Goal: Information Seeking & Learning: Learn about a topic

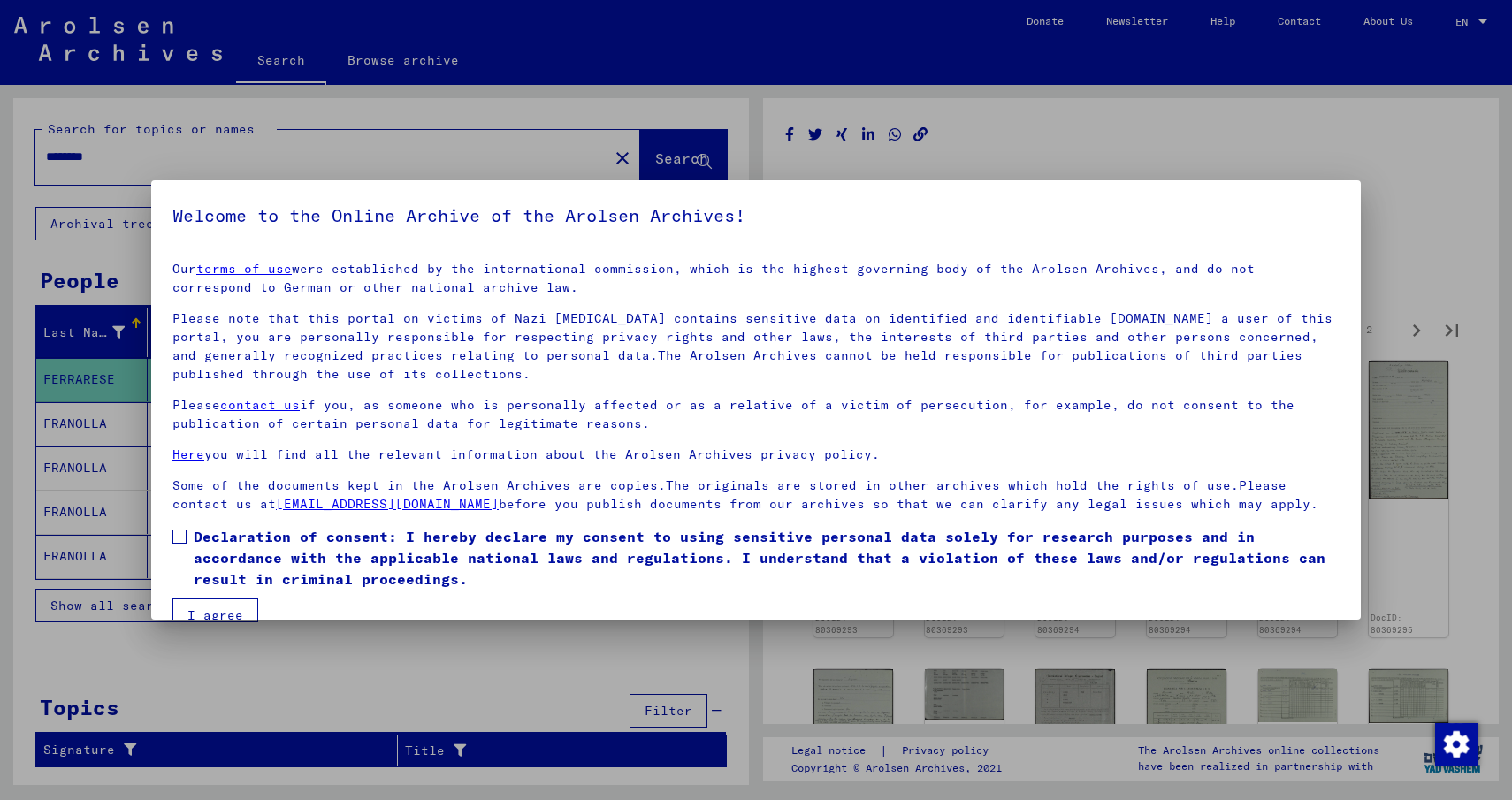
scroll to position [32, 0]
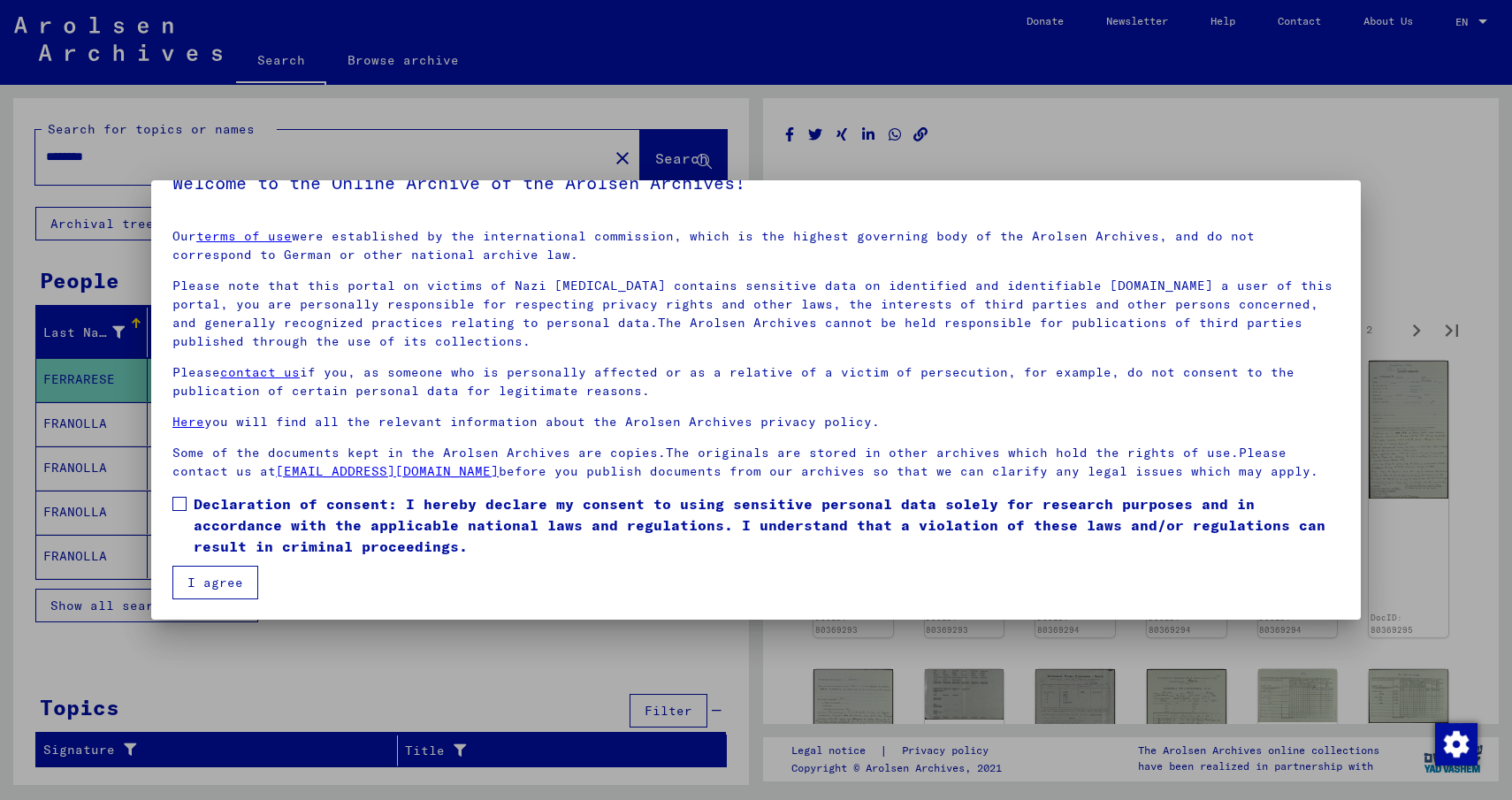
drag, startPoint x: 183, startPoint y: 501, endPoint x: 177, endPoint y: 553, distance: 52.3
click at [183, 501] on span at bounding box center [179, 503] width 14 height 14
click at [206, 582] on button "I agree" at bounding box center [215, 582] width 85 height 33
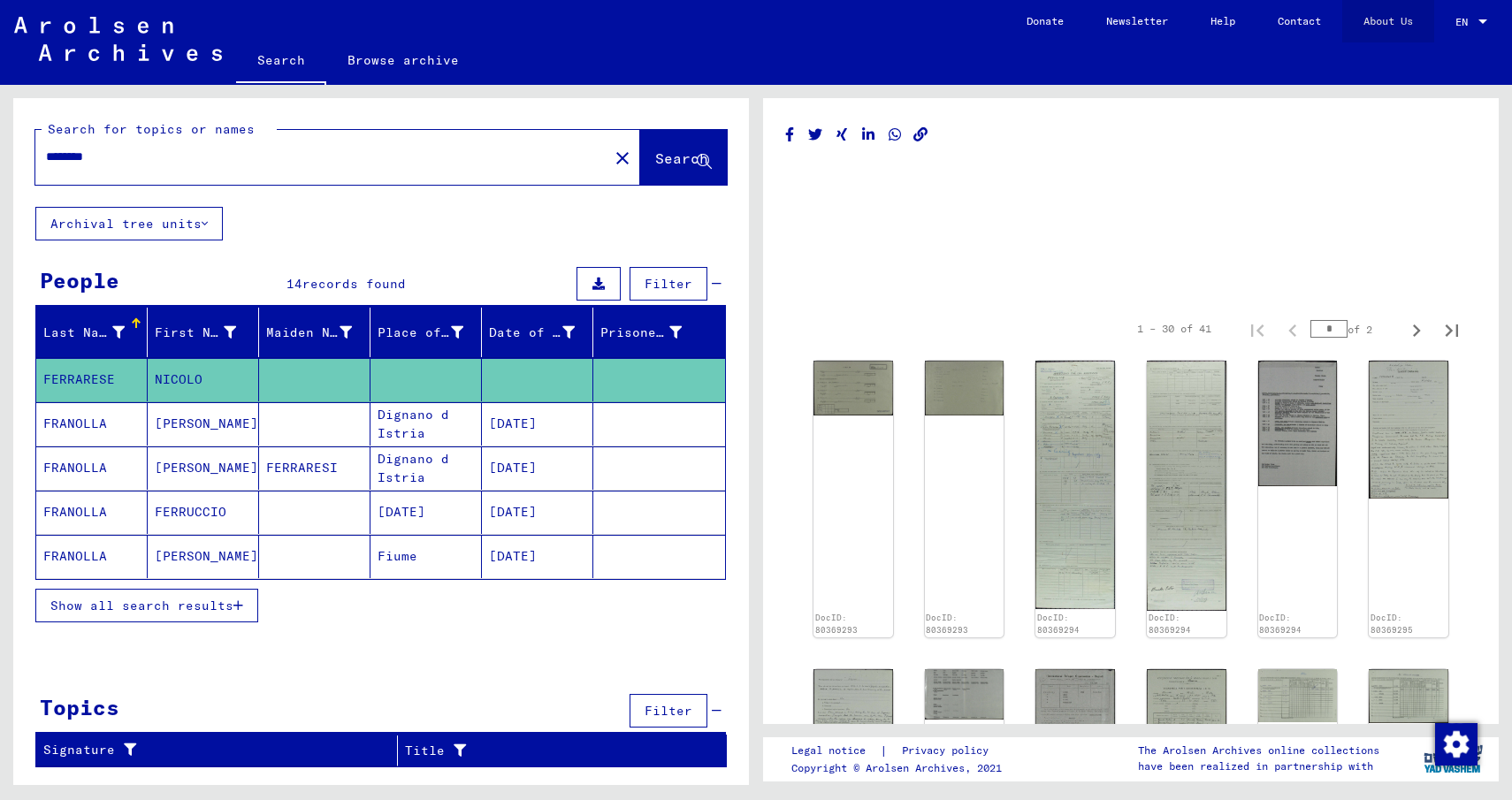
click at [1380, 21] on link "About Us" at bounding box center [1388, 21] width 92 height 43
click at [97, 548] on mat-cell "FRANOLLA" at bounding box center [91, 556] width 111 height 44
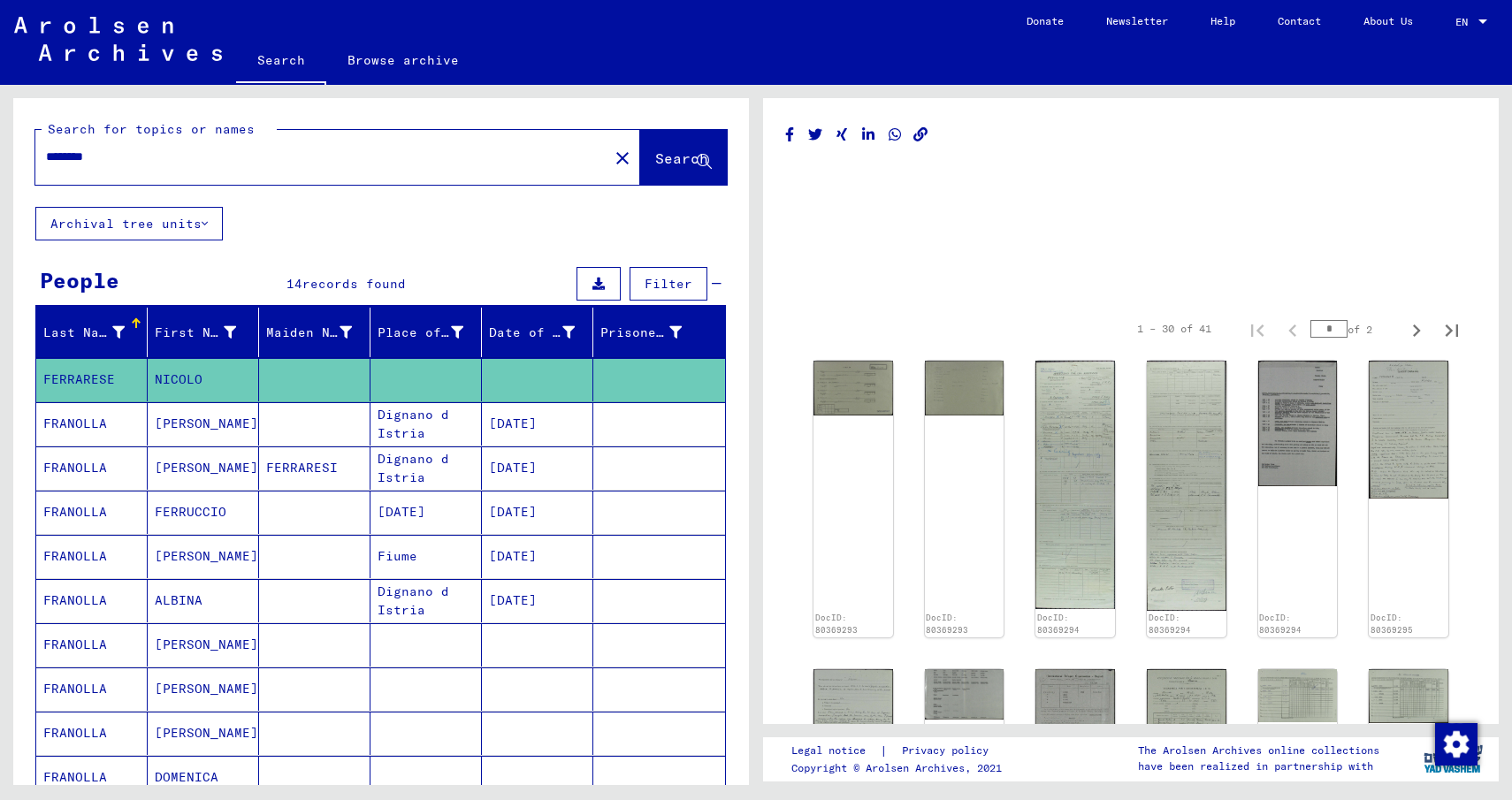
click at [80, 563] on mat-cell "FRANOLLA" at bounding box center [91, 556] width 111 height 44
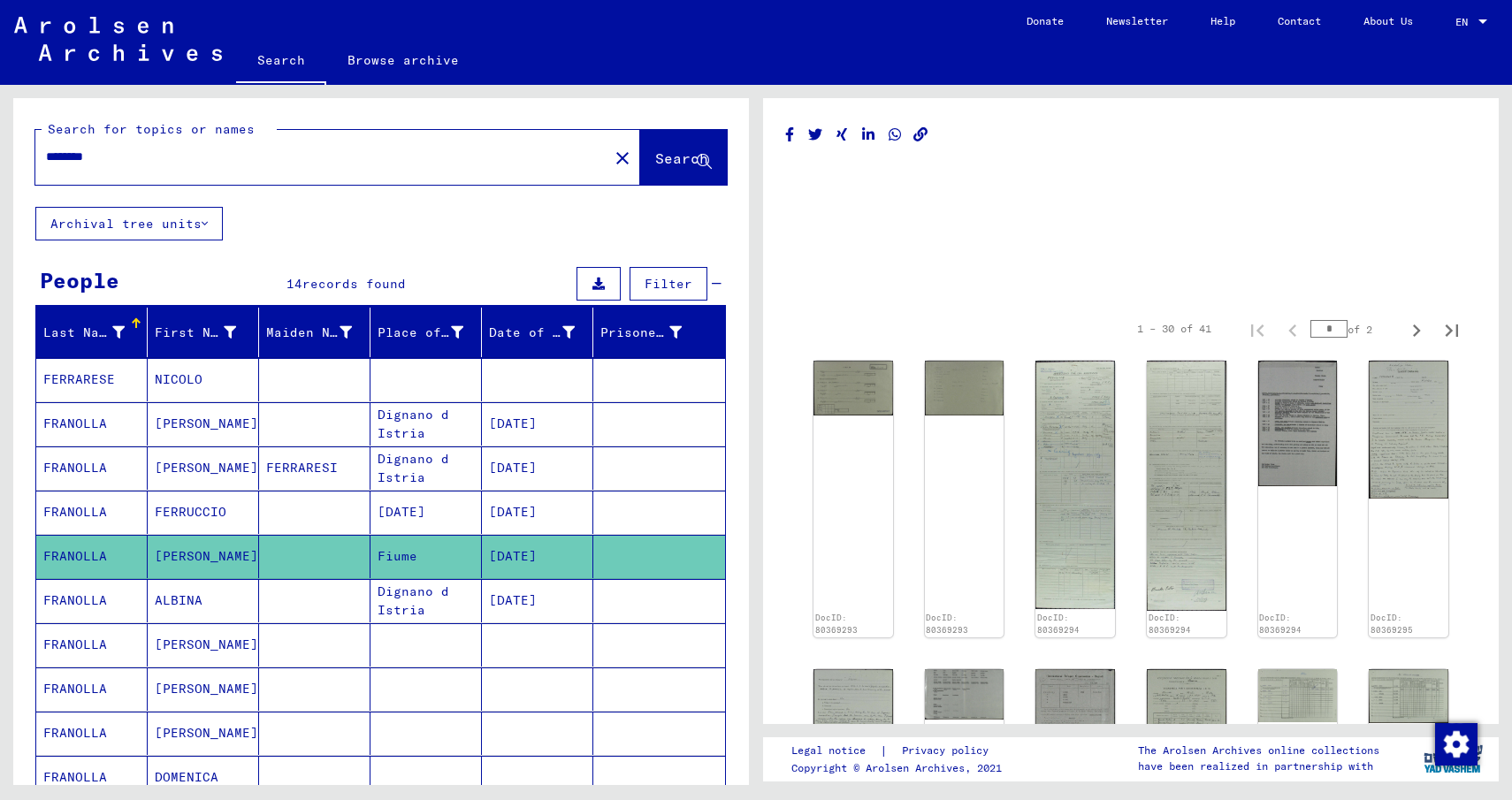
click at [541, 560] on mat-cell "04/21/1922" at bounding box center [537, 556] width 111 height 44
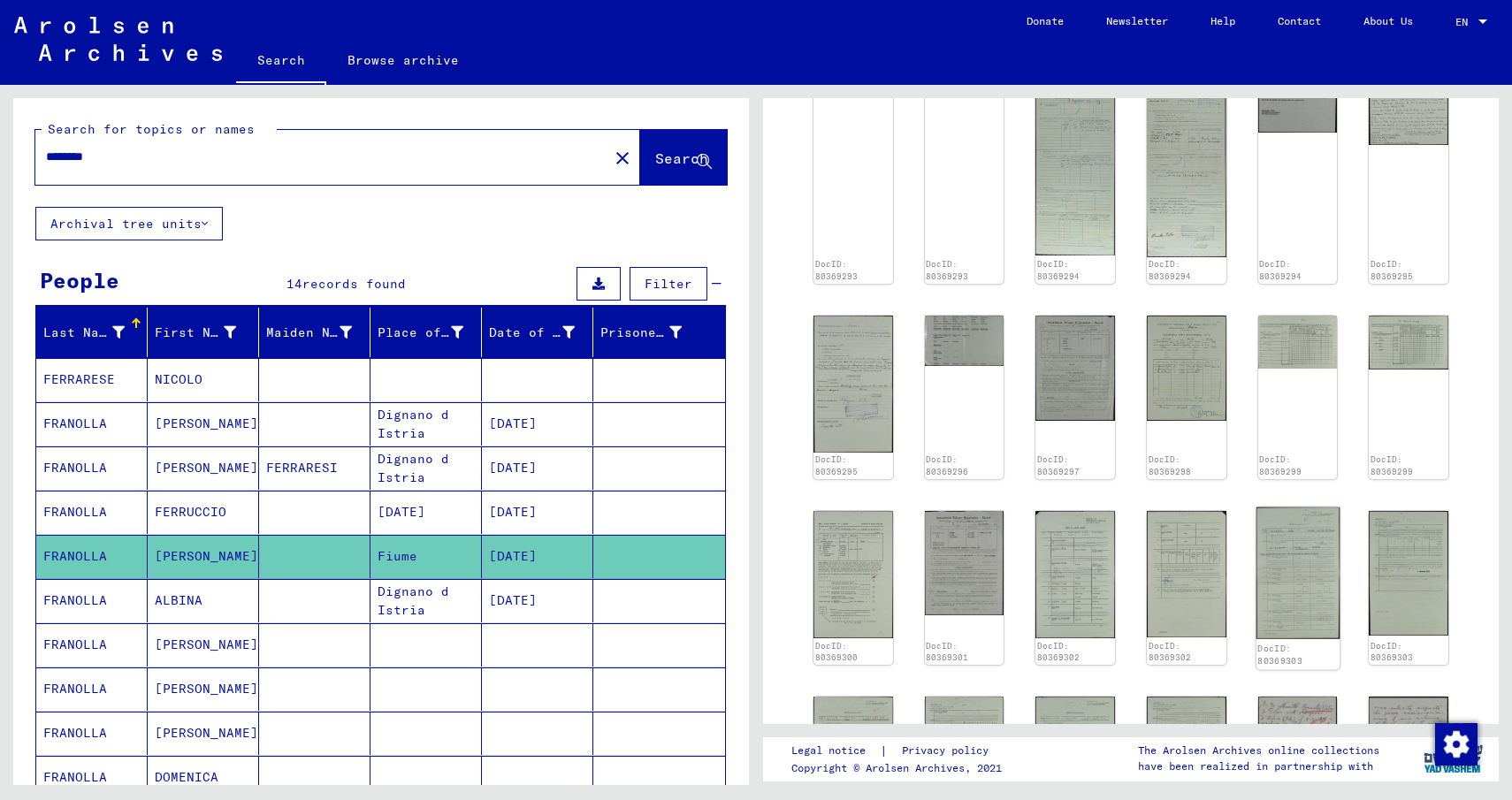
scroll to position [619, 0]
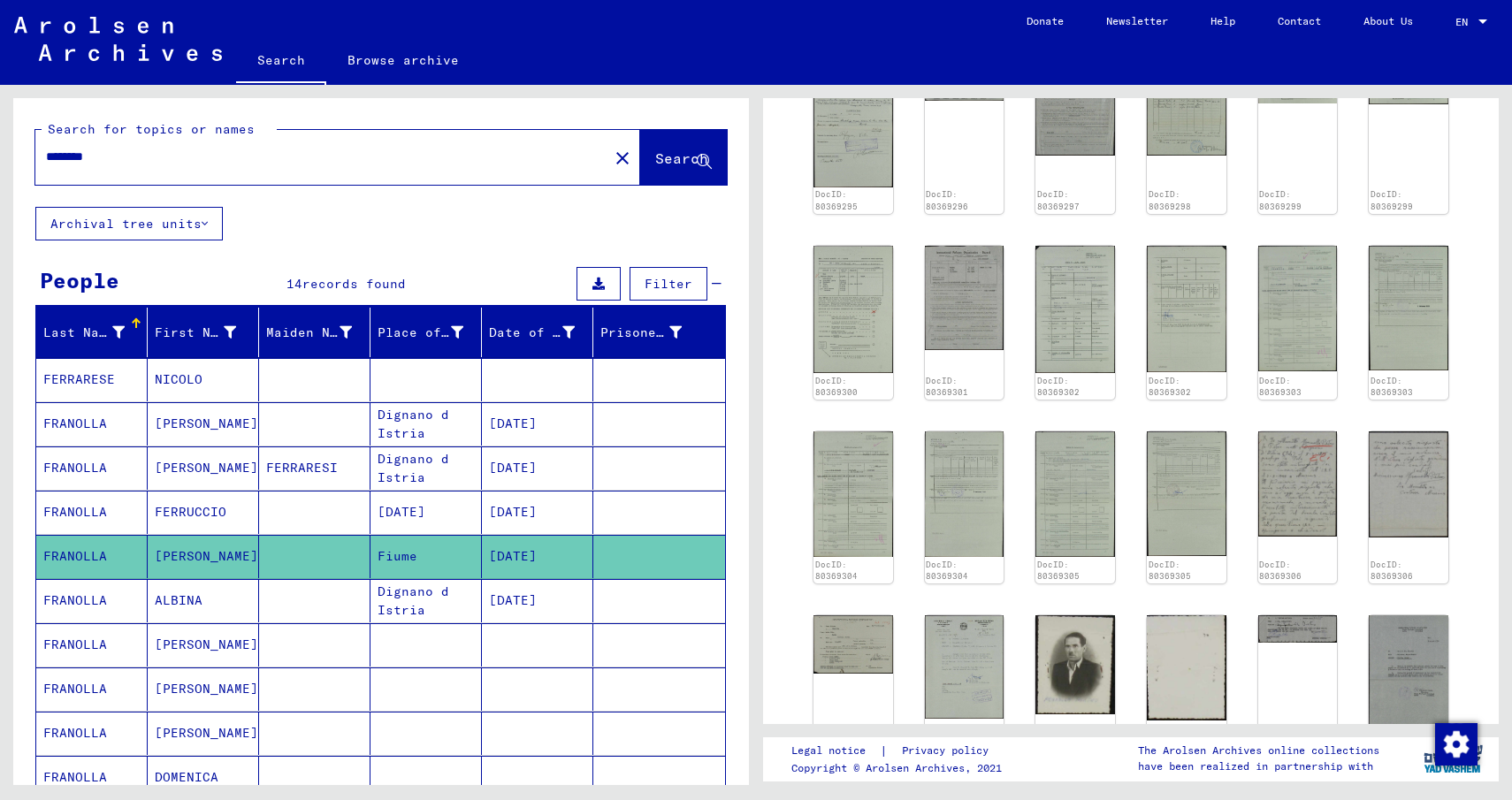
click at [115, 564] on mat-cell "FRANOLLA" at bounding box center [91, 556] width 111 height 44
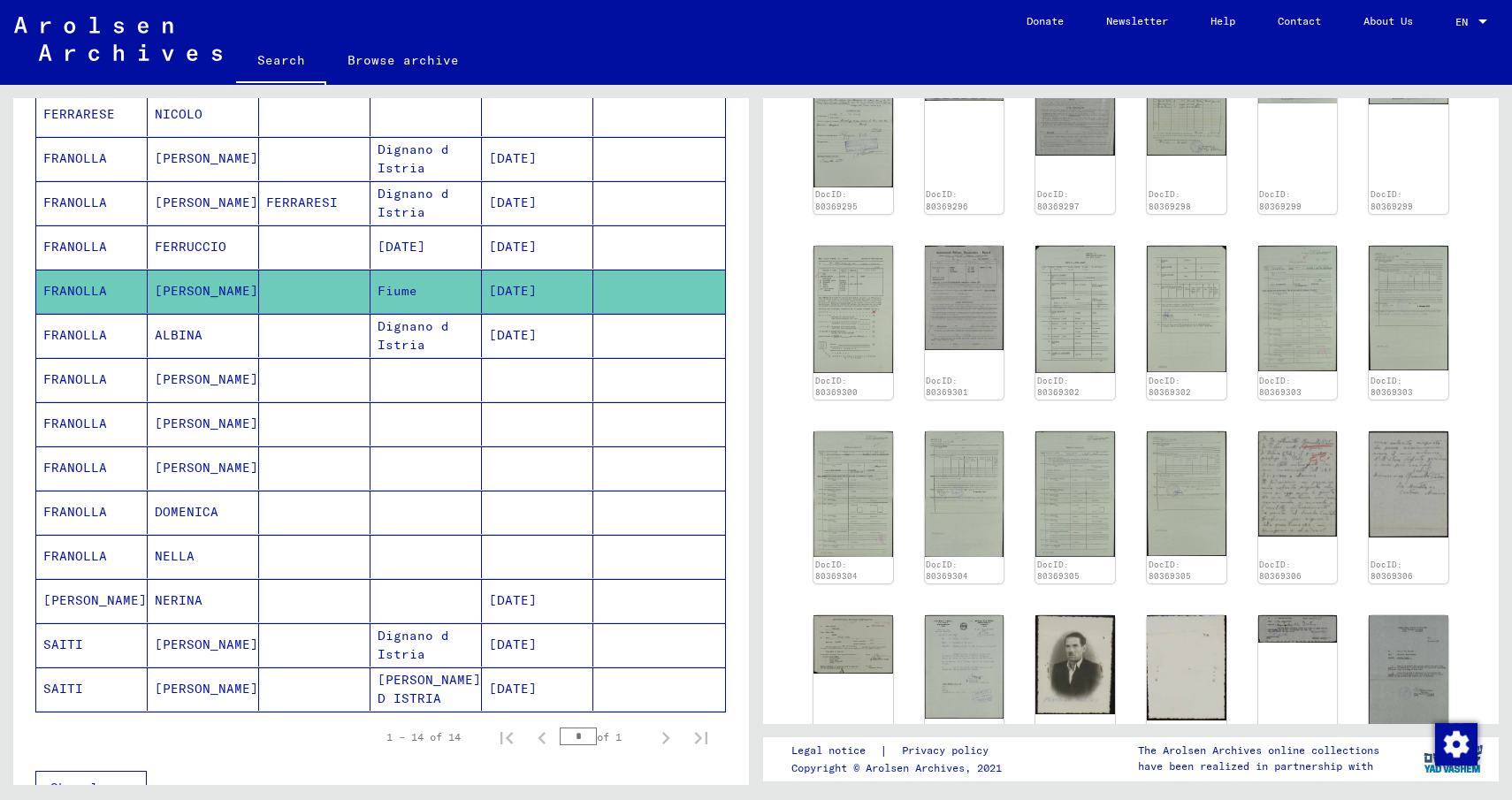
scroll to position [0, 0]
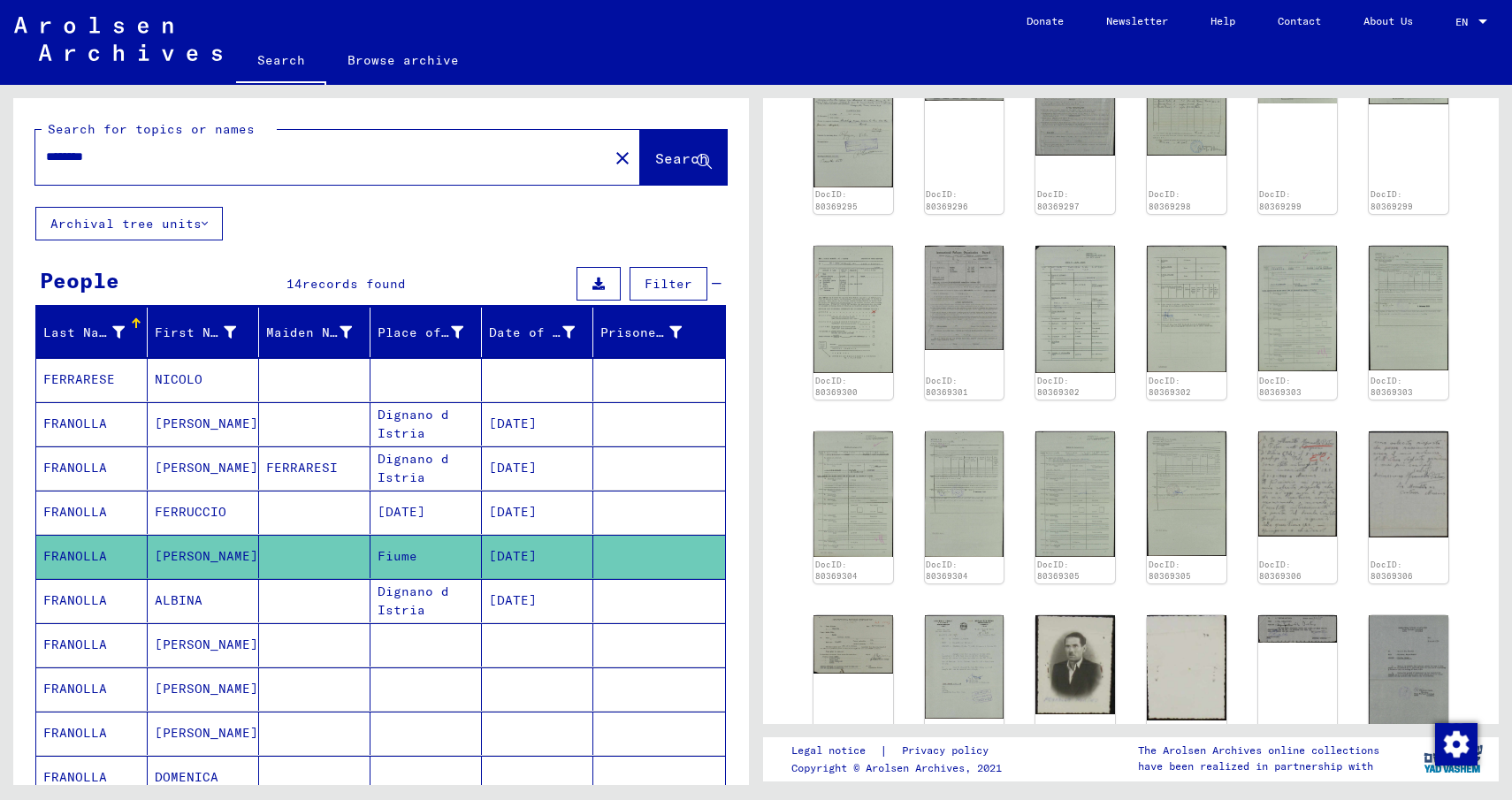
click at [611, 154] on mat-icon "close" at bounding box center [622, 158] width 21 height 21
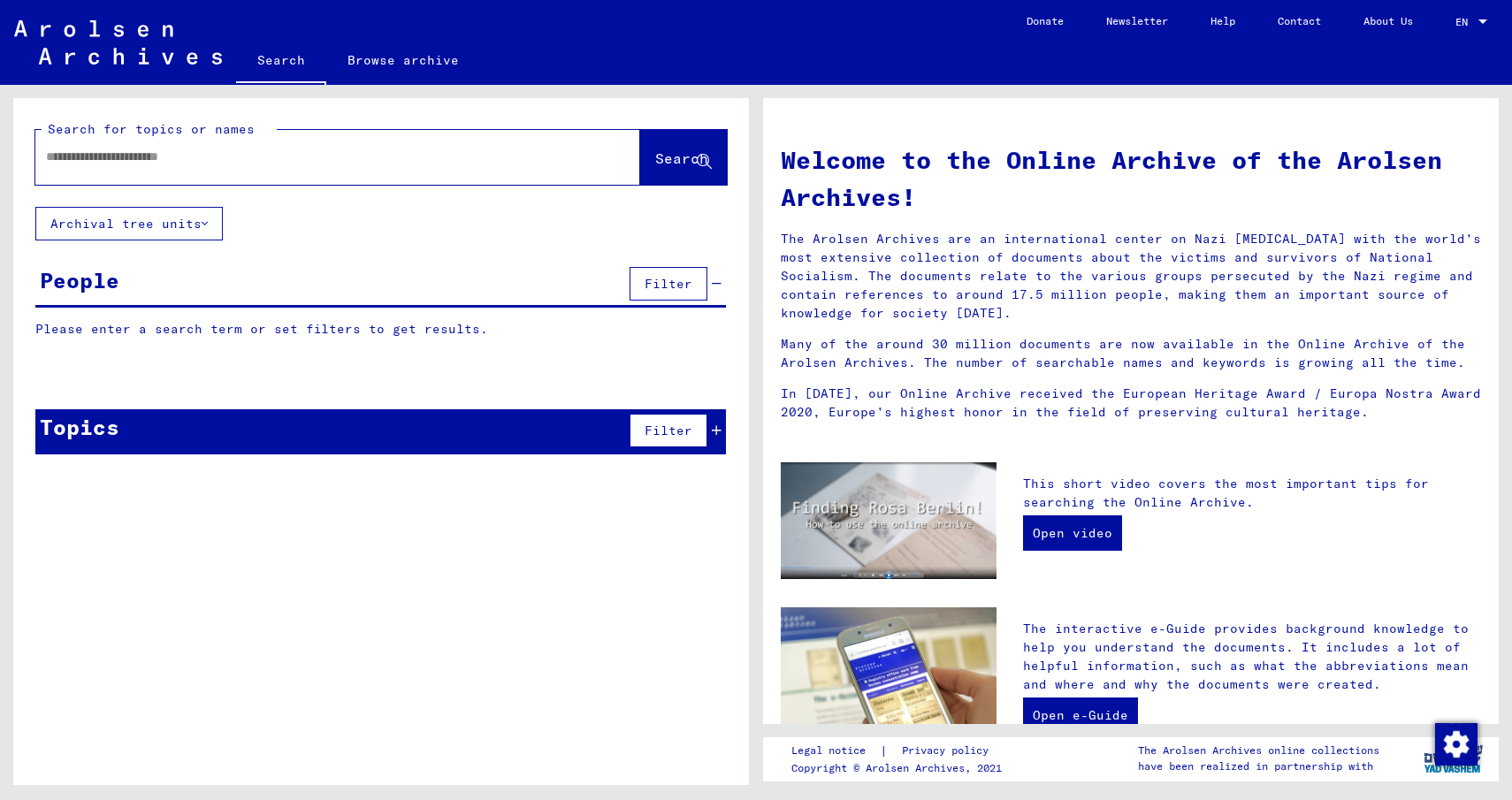
click at [390, 69] on link "Browse archive" at bounding box center [403, 60] width 154 height 43
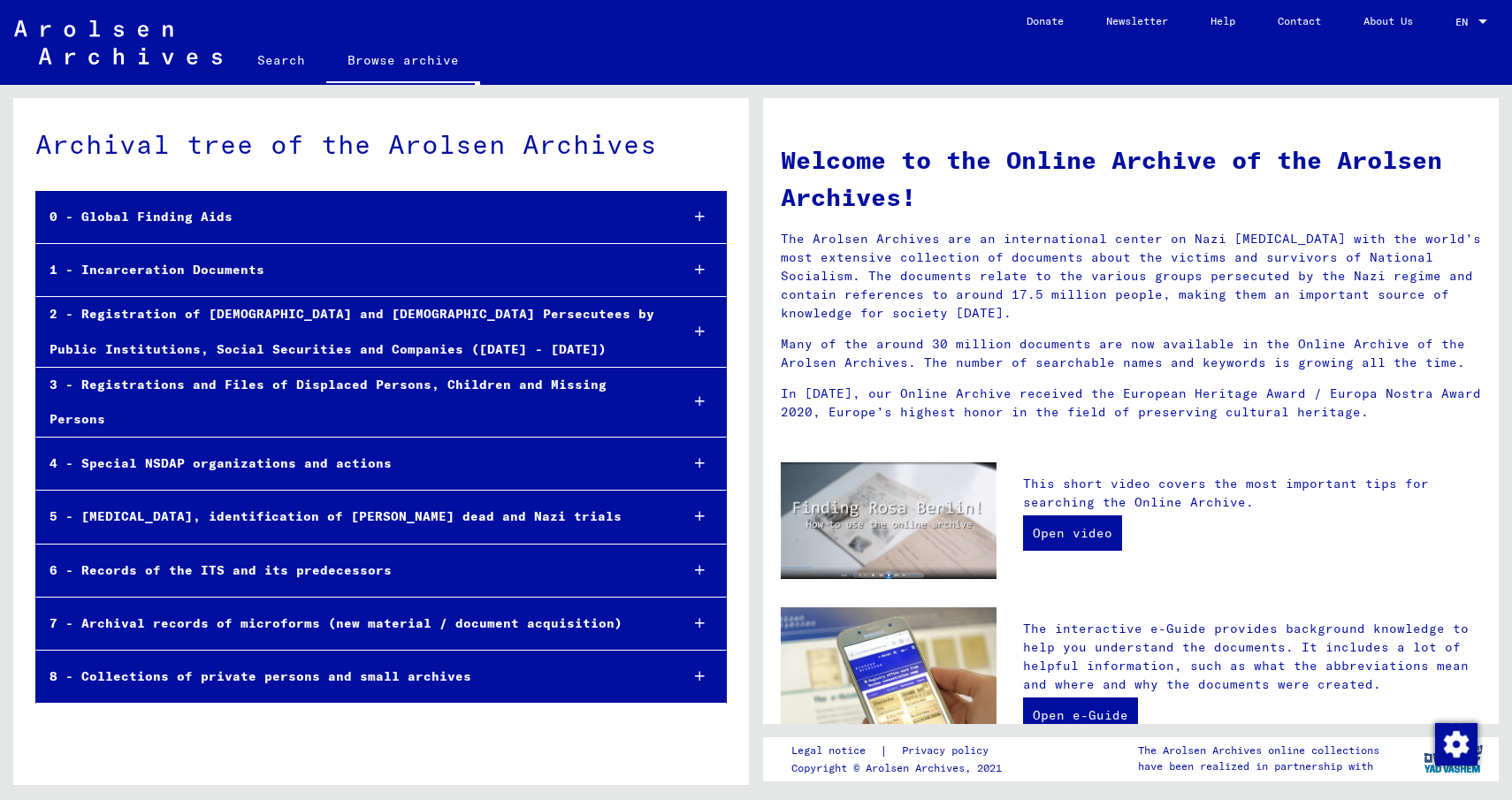
click at [703, 395] on icon at bounding box center [700, 400] width 9 height 12
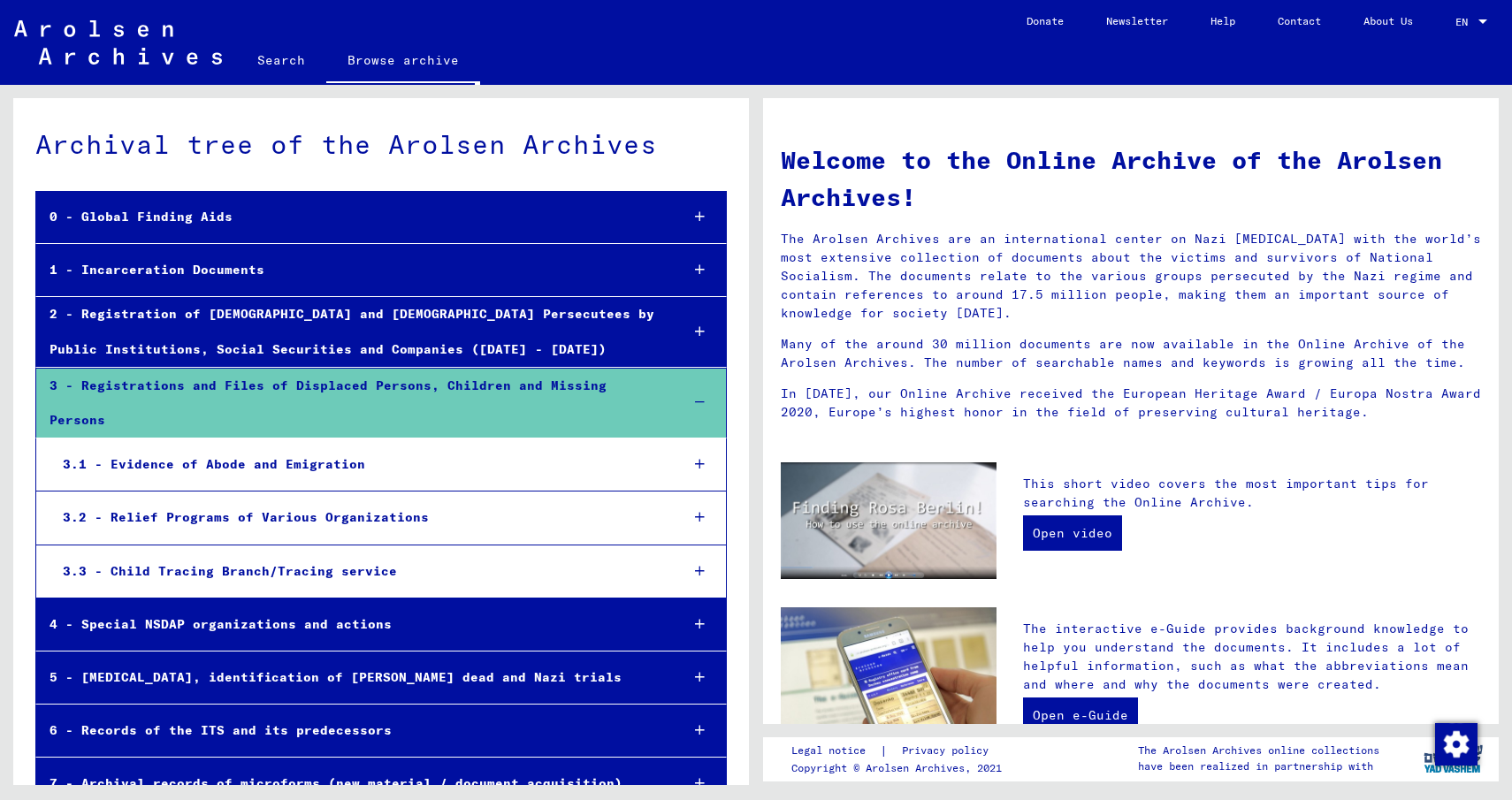
click at [703, 391] on div at bounding box center [700, 402] width 52 height 52
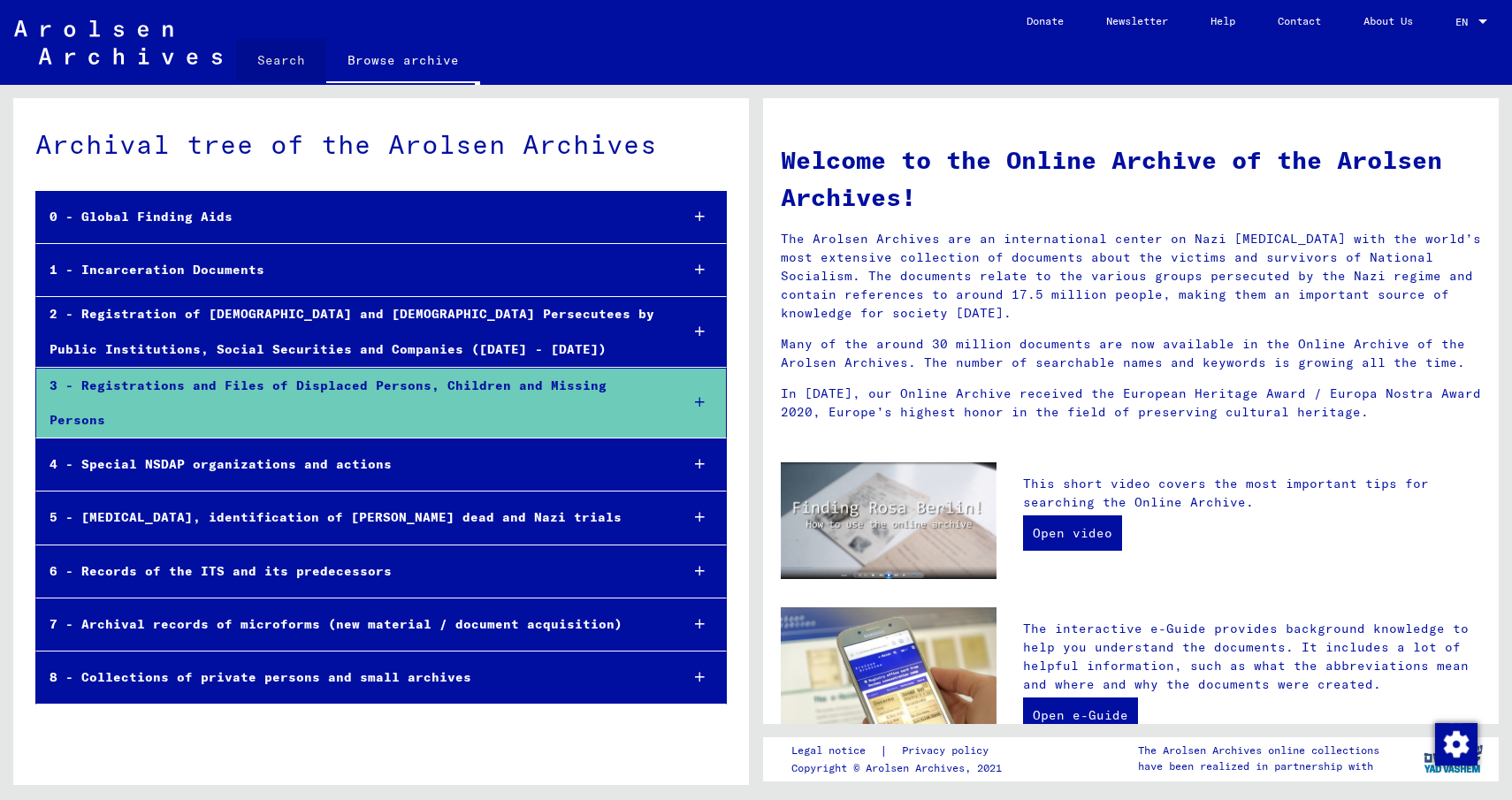
click at [284, 61] on link "Search" at bounding box center [281, 60] width 90 height 43
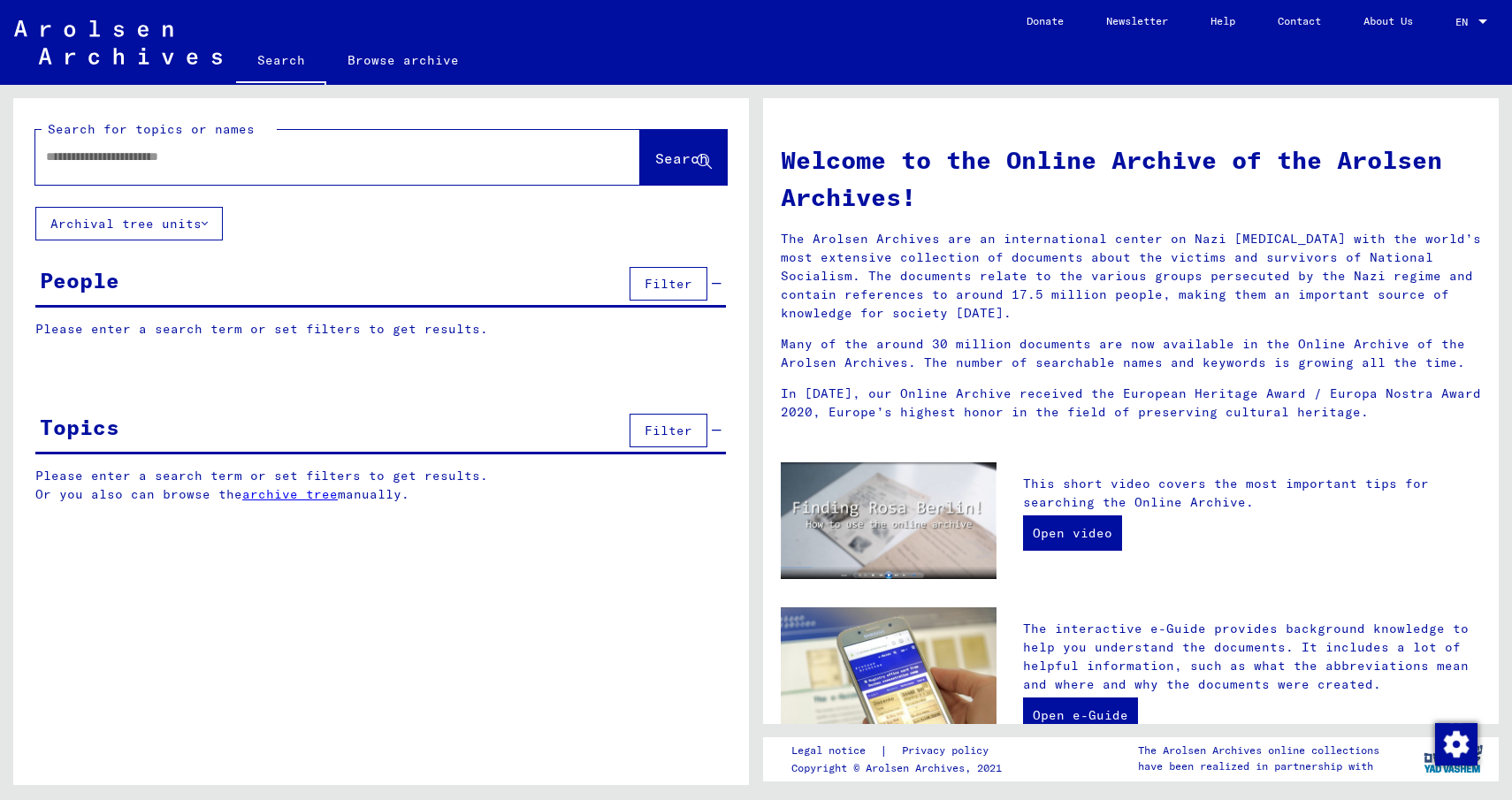
click at [137, 157] on input "text" at bounding box center [316, 158] width 541 height 19
type input "**********"
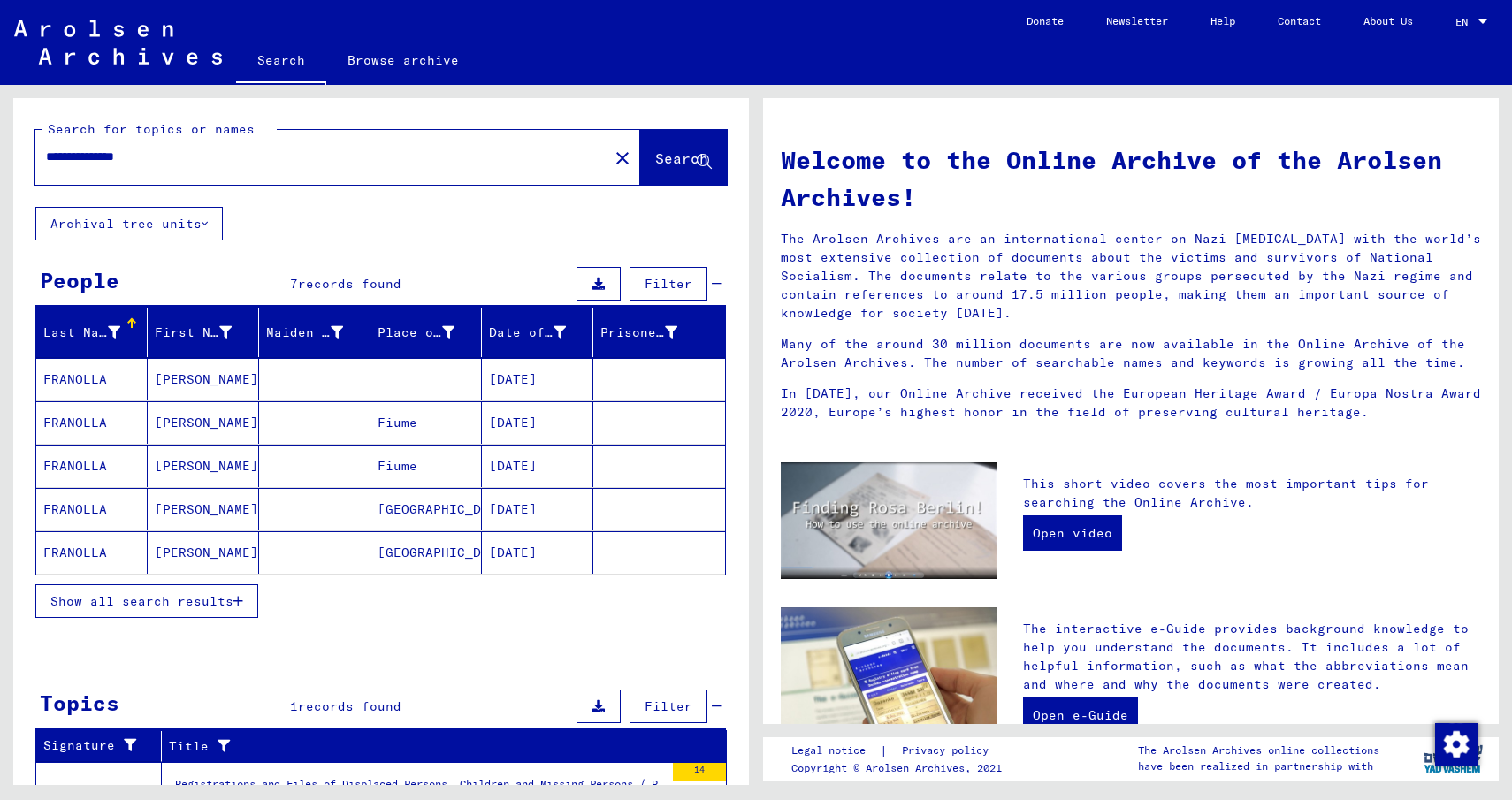
click at [93, 419] on mat-cell "FRANOLLA" at bounding box center [91, 422] width 111 height 43
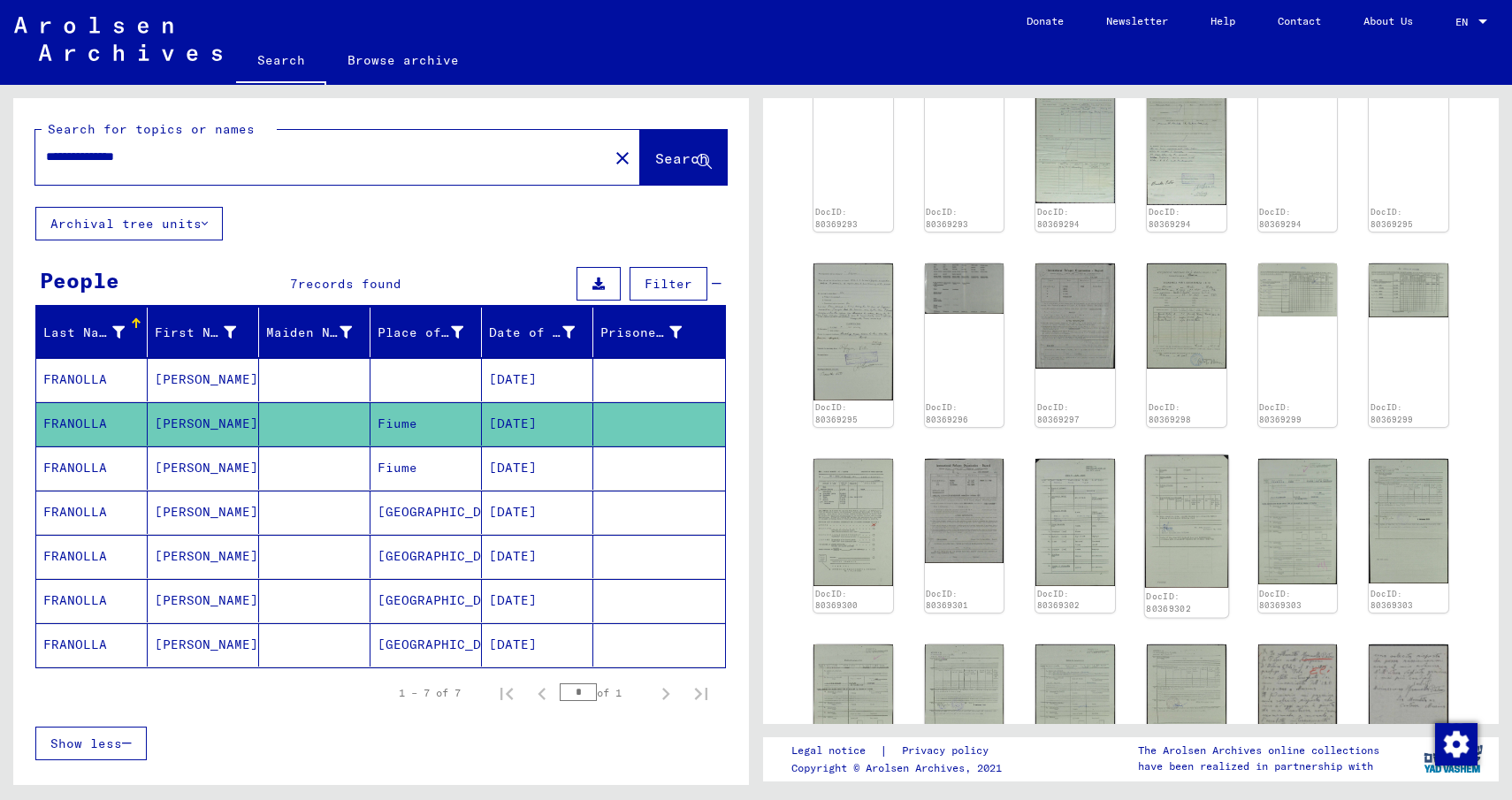
scroll to position [884, 0]
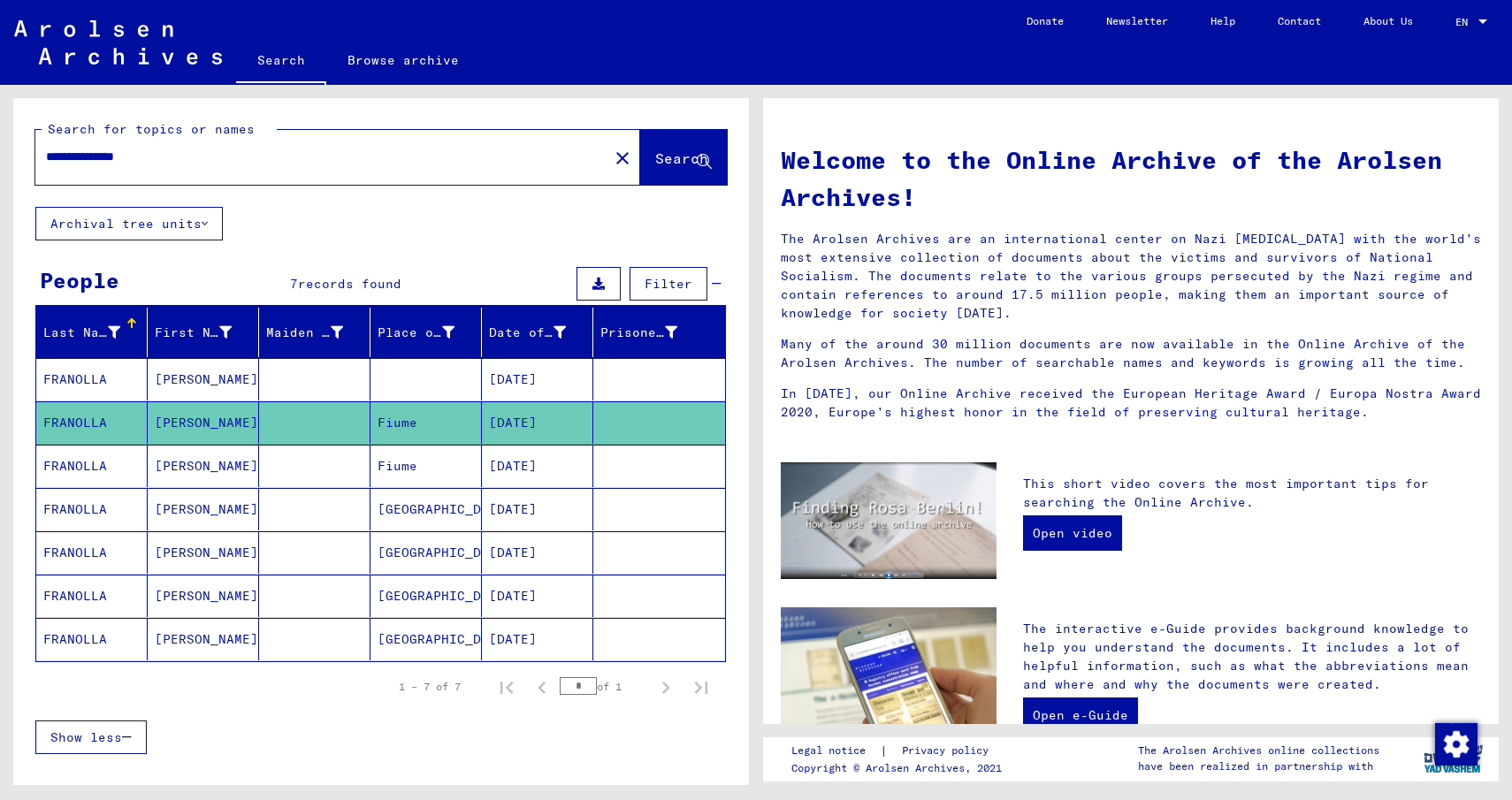
click at [199, 510] on mat-cell "NICOLINA" at bounding box center [203, 509] width 111 height 43
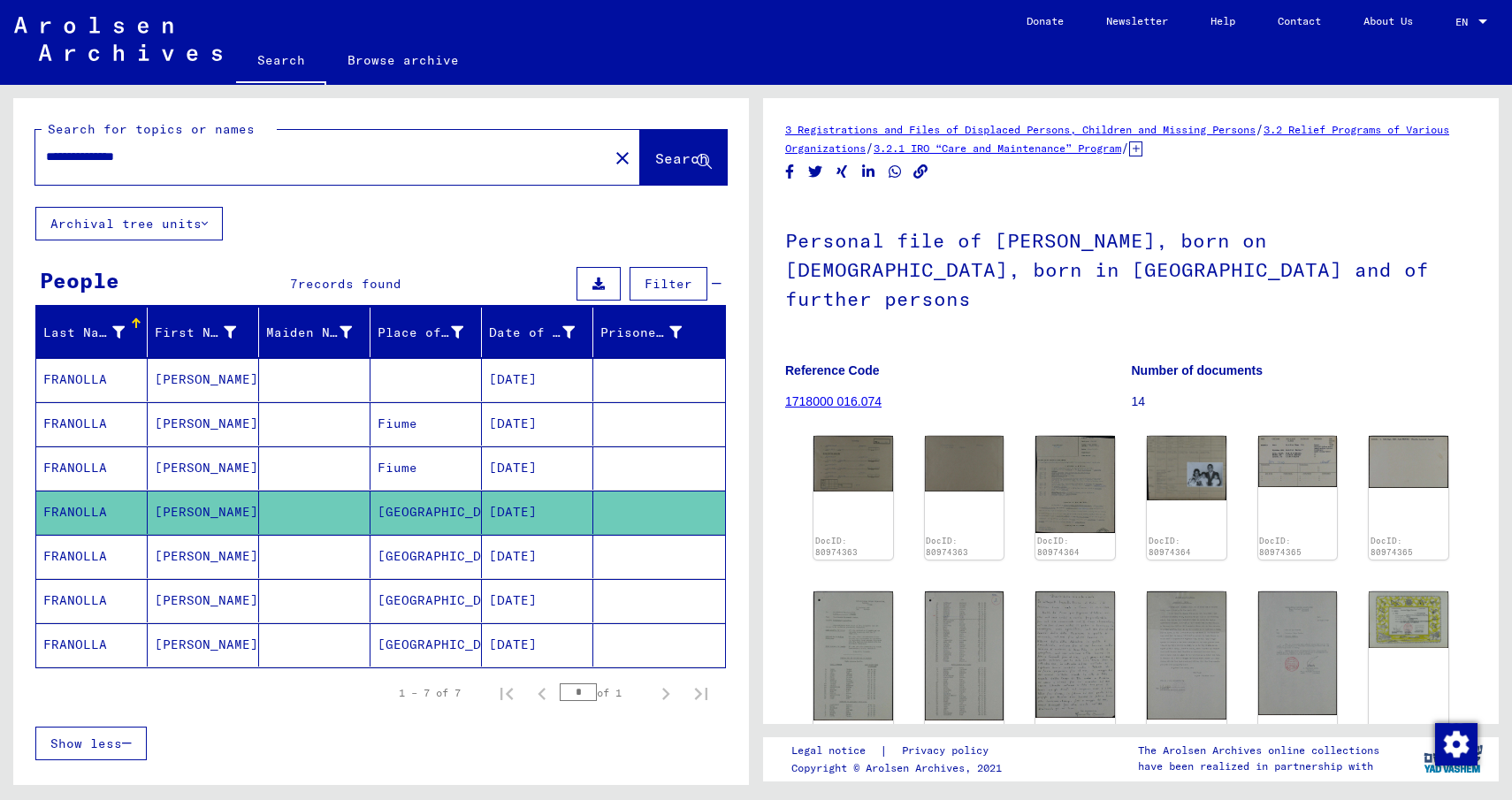
click at [843, 394] on link "1718000 016.074" at bounding box center [833, 400] width 97 height 14
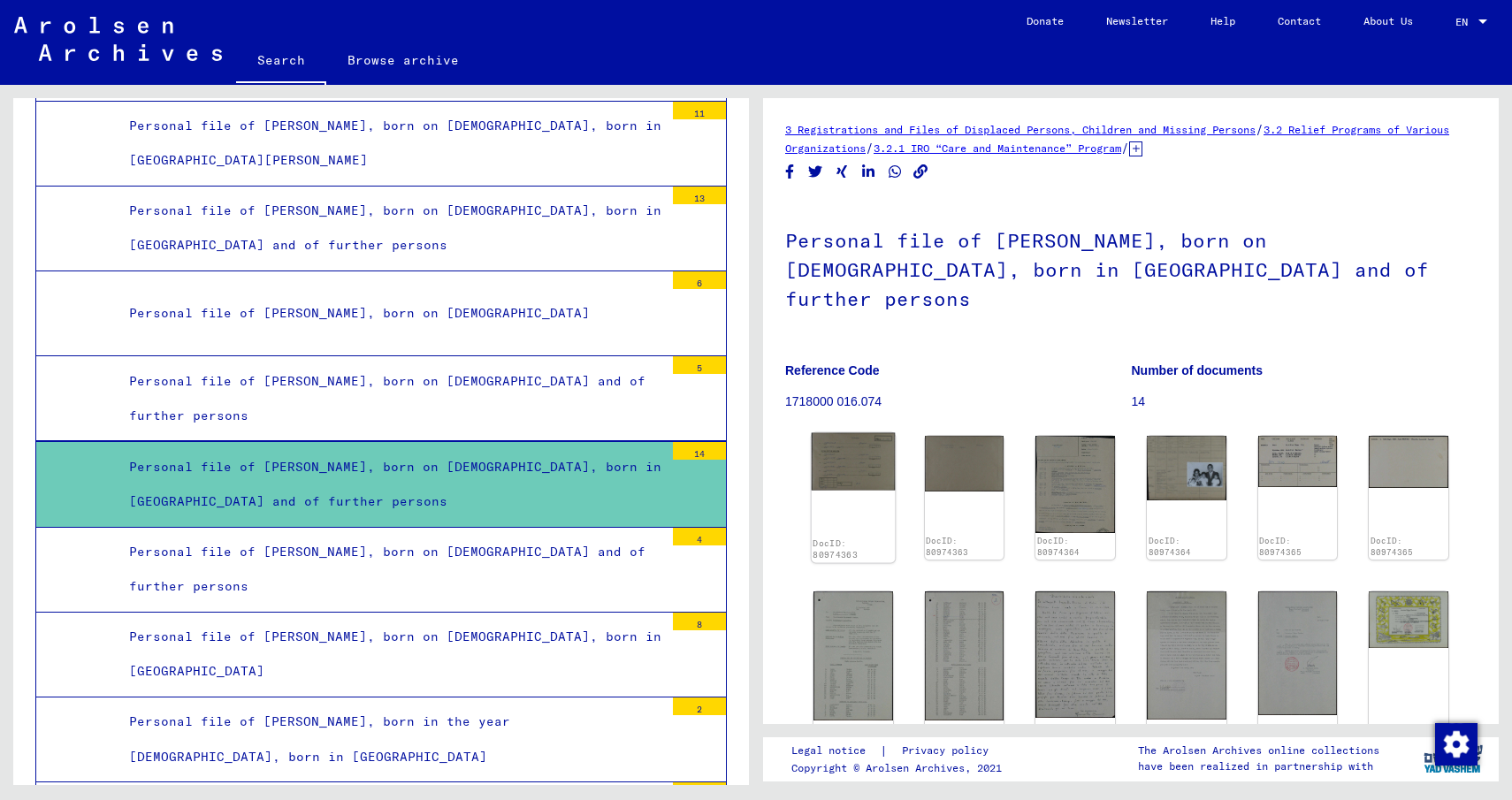
click at [852, 440] on img at bounding box center [853, 461] width 84 height 58
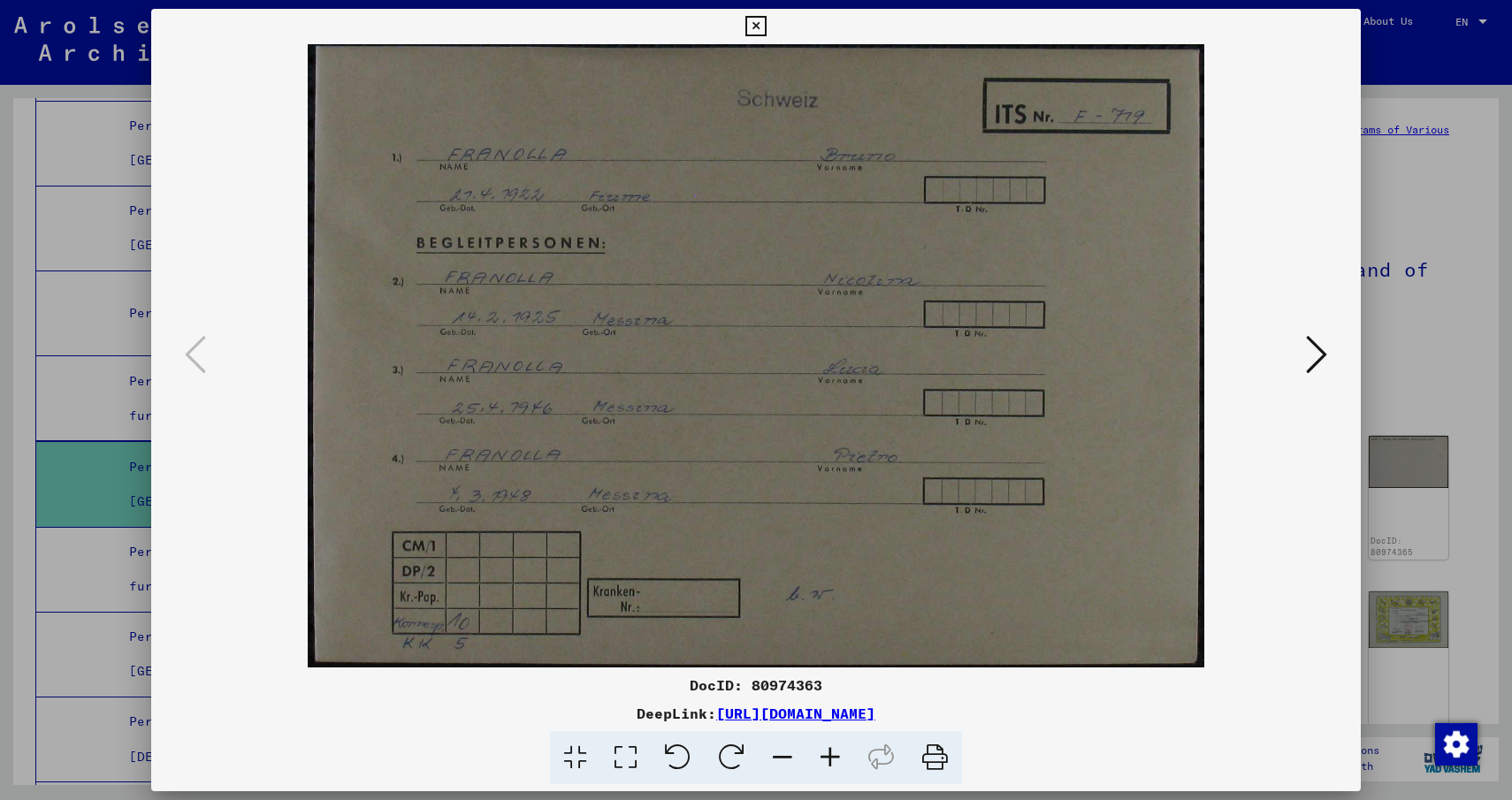
click at [933, 759] on icon at bounding box center [934, 757] width 54 height 54
click at [1308, 353] on icon at bounding box center [1316, 354] width 21 height 43
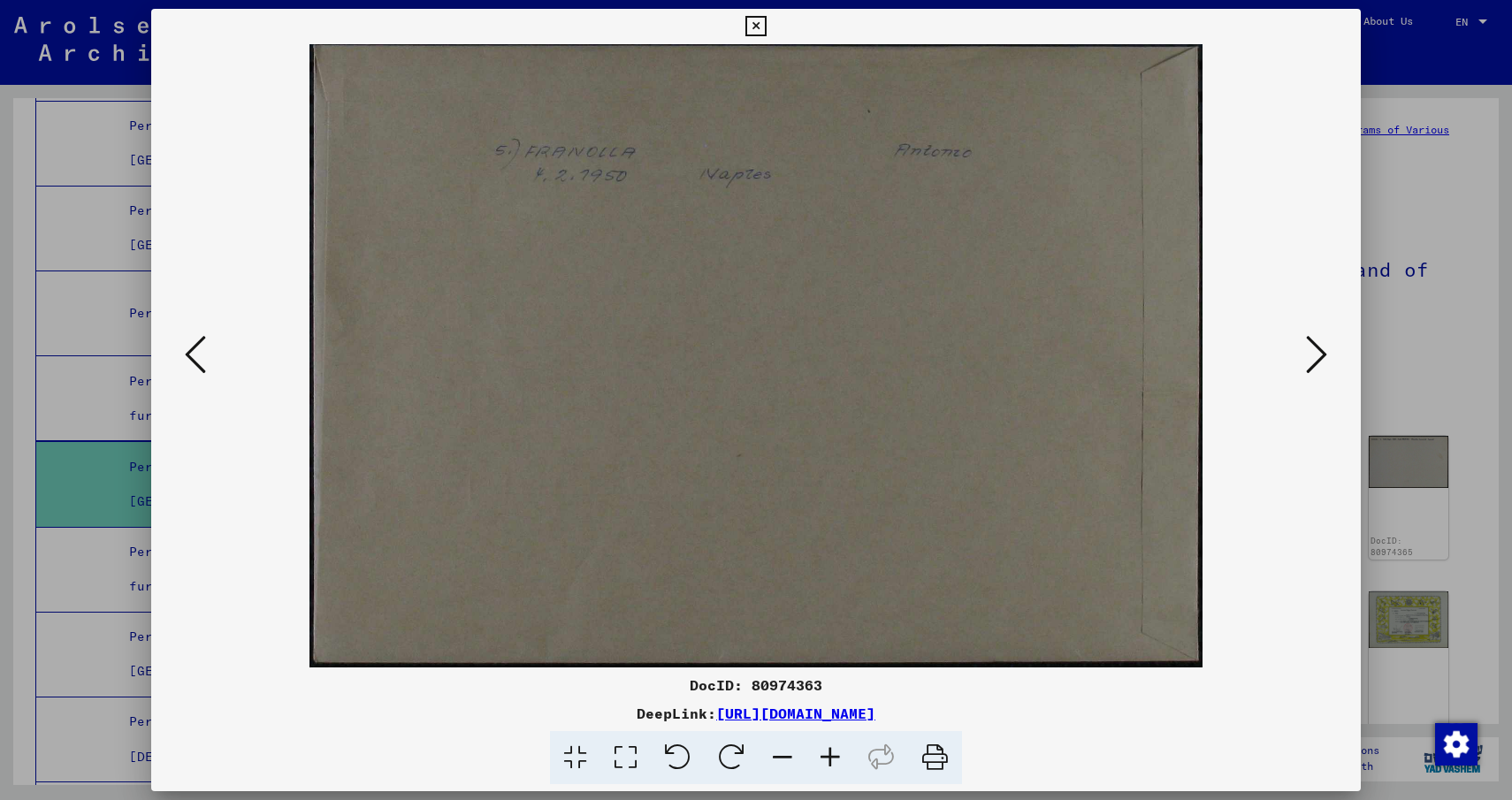
click at [935, 747] on icon at bounding box center [934, 757] width 54 height 54
click at [1318, 352] on icon at bounding box center [1316, 354] width 21 height 43
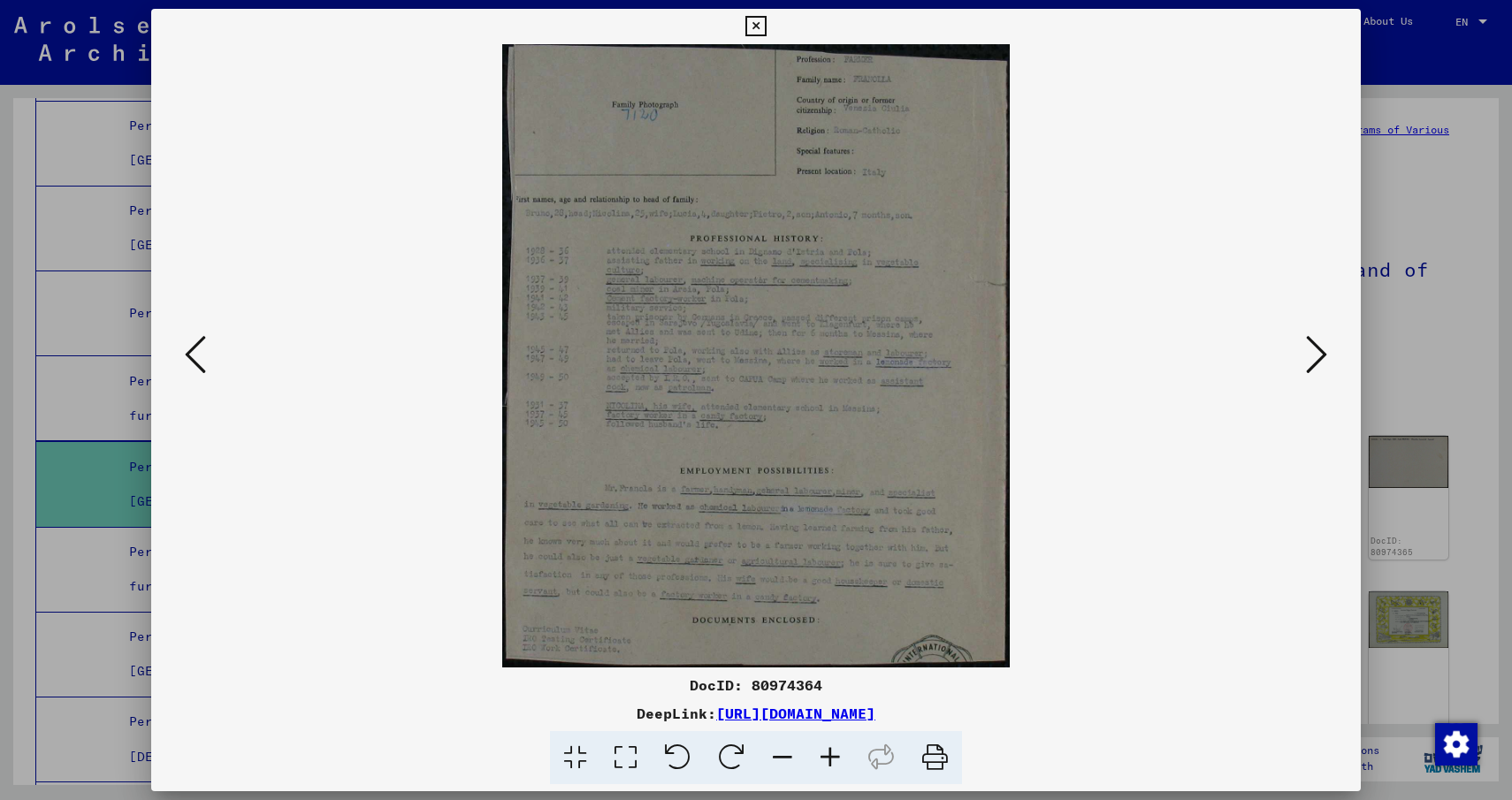
click at [933, 753] on icon at bounding box center [934, 757] width 54 height 54
click at [1302, 357] on button at bounding box center [1316, 355] width 32 height 50
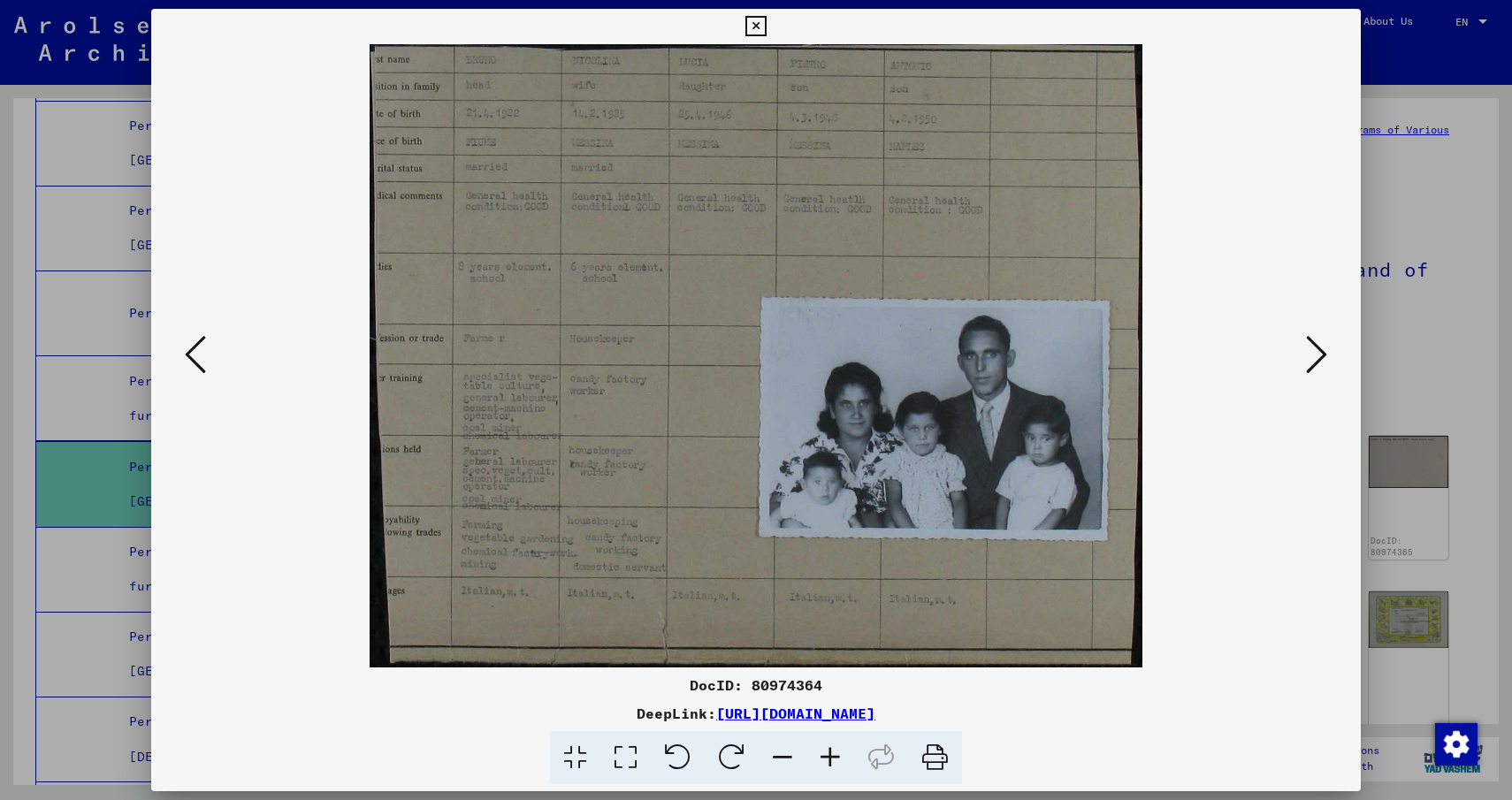
click at [928, 755] on icon at bounding box center [934, 757] width 54 height 54
click at [1310, 380] on button at bounding box center [1316, 355] width 32 height 50
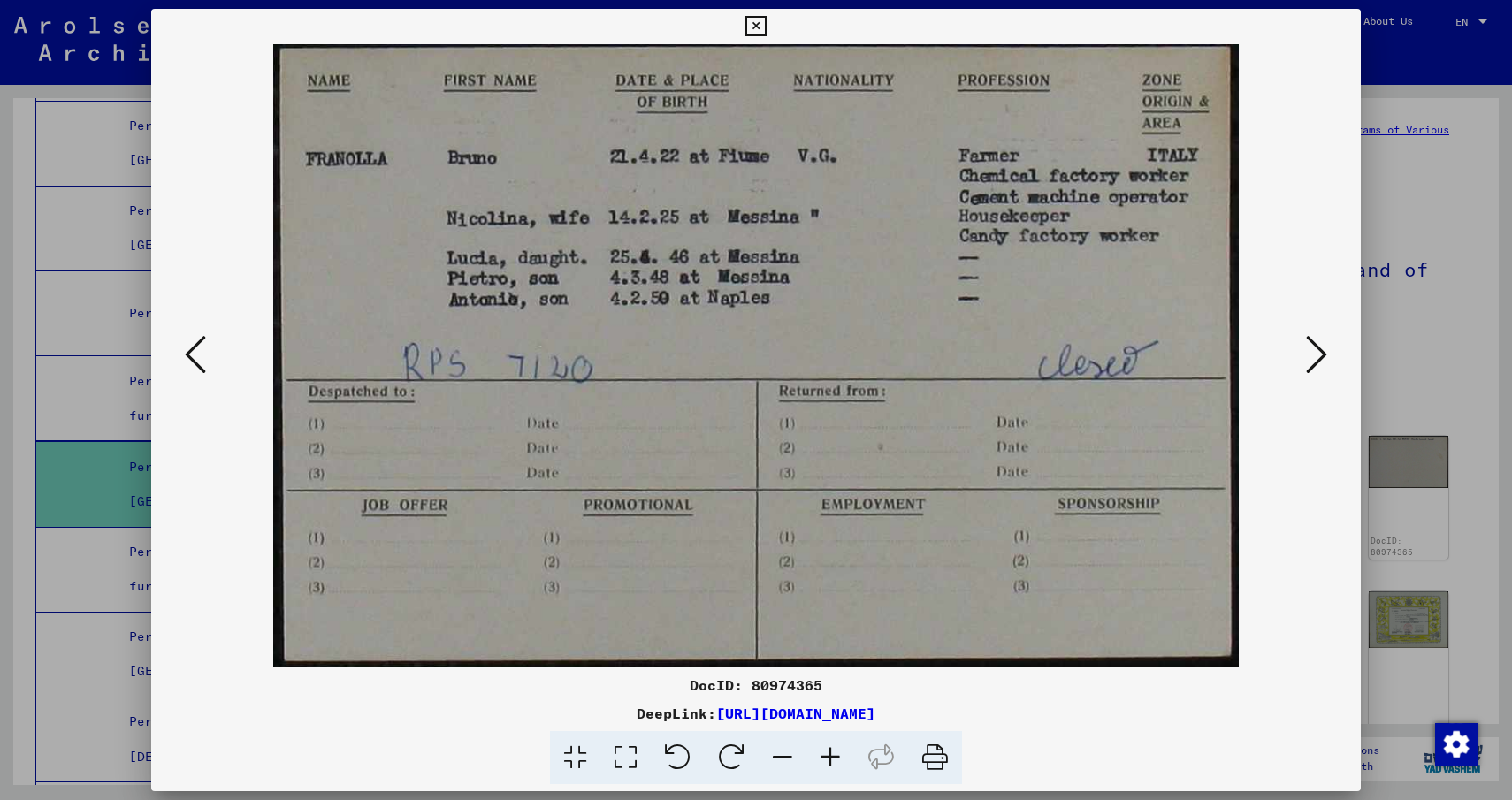
click at [943, 756] on icon at bounding box center [934, 757] width 54 height 54
click at [1305, 351] on button at bounding box center [1316, 355] width 32 height 50
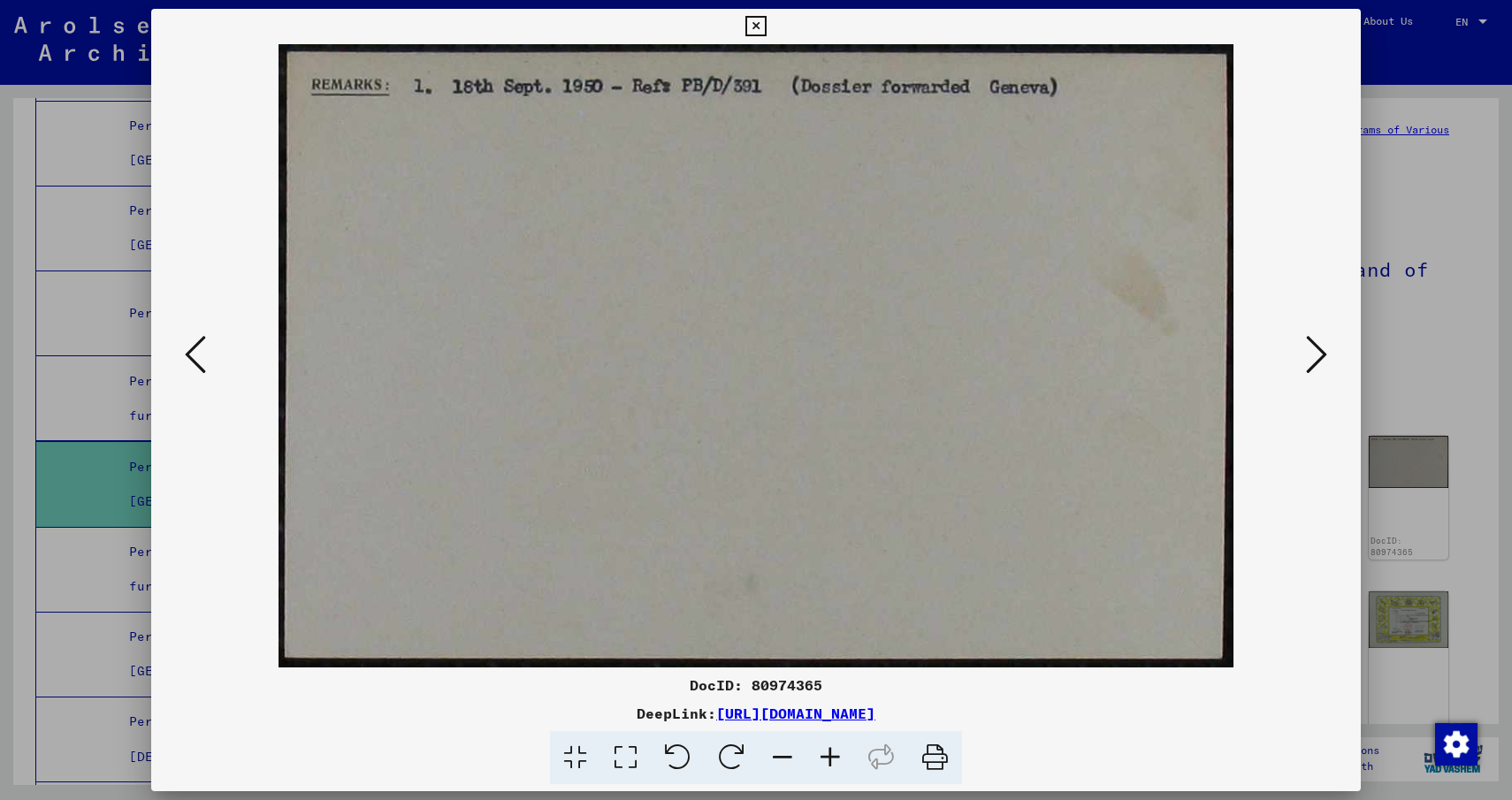
click at [945, 763] on icon at bounding box center [934, 757] width 54 height 54
click at [1309, 363] on icon at bounding box center [1316, 354] width 21 height 43
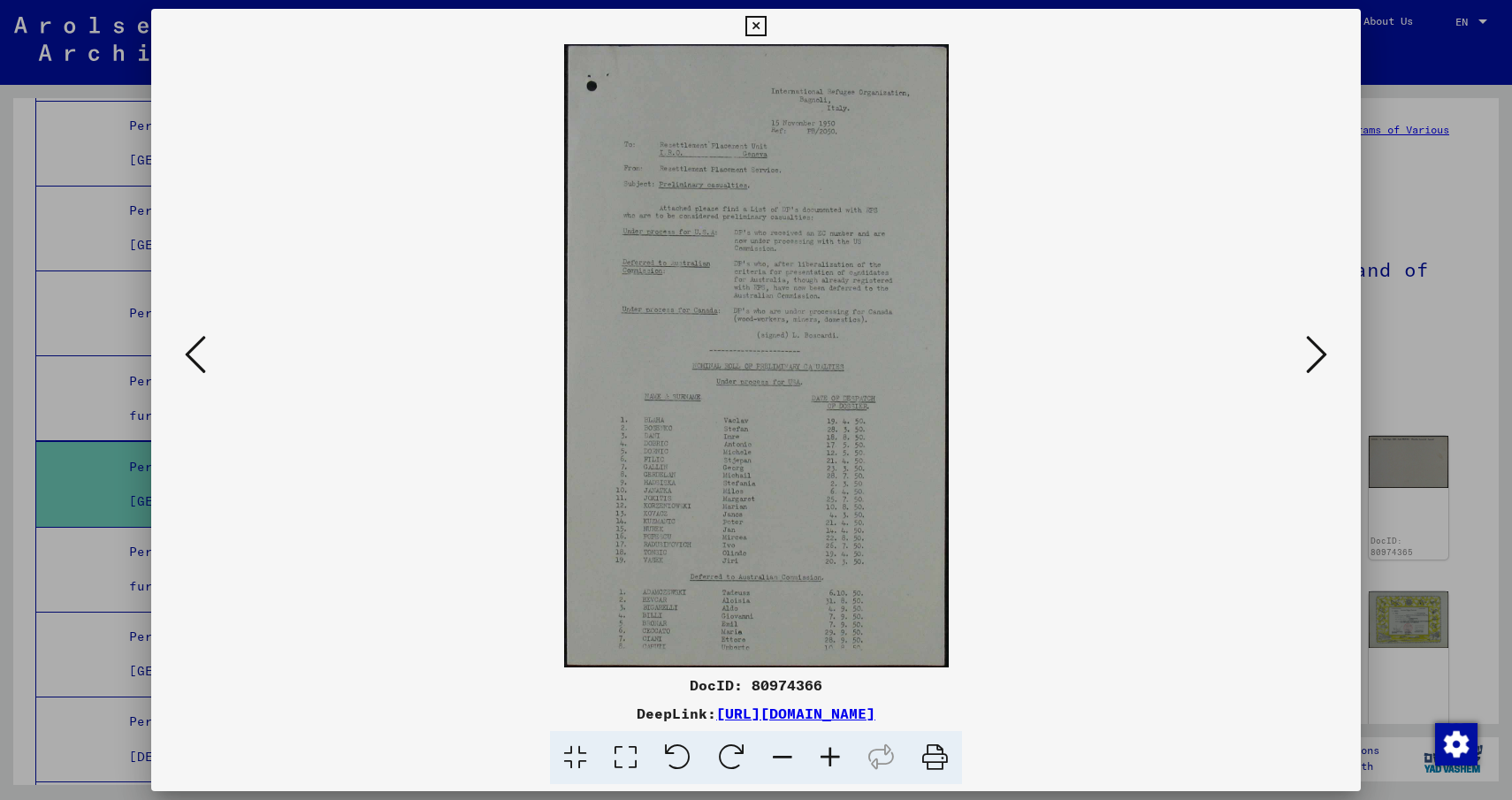
click at [951, 764] on icon at bounding box center [934, 757] width 54 height 54
click at [1311, 357] on icon at bounding box center [1316, 354] width 21 height 43
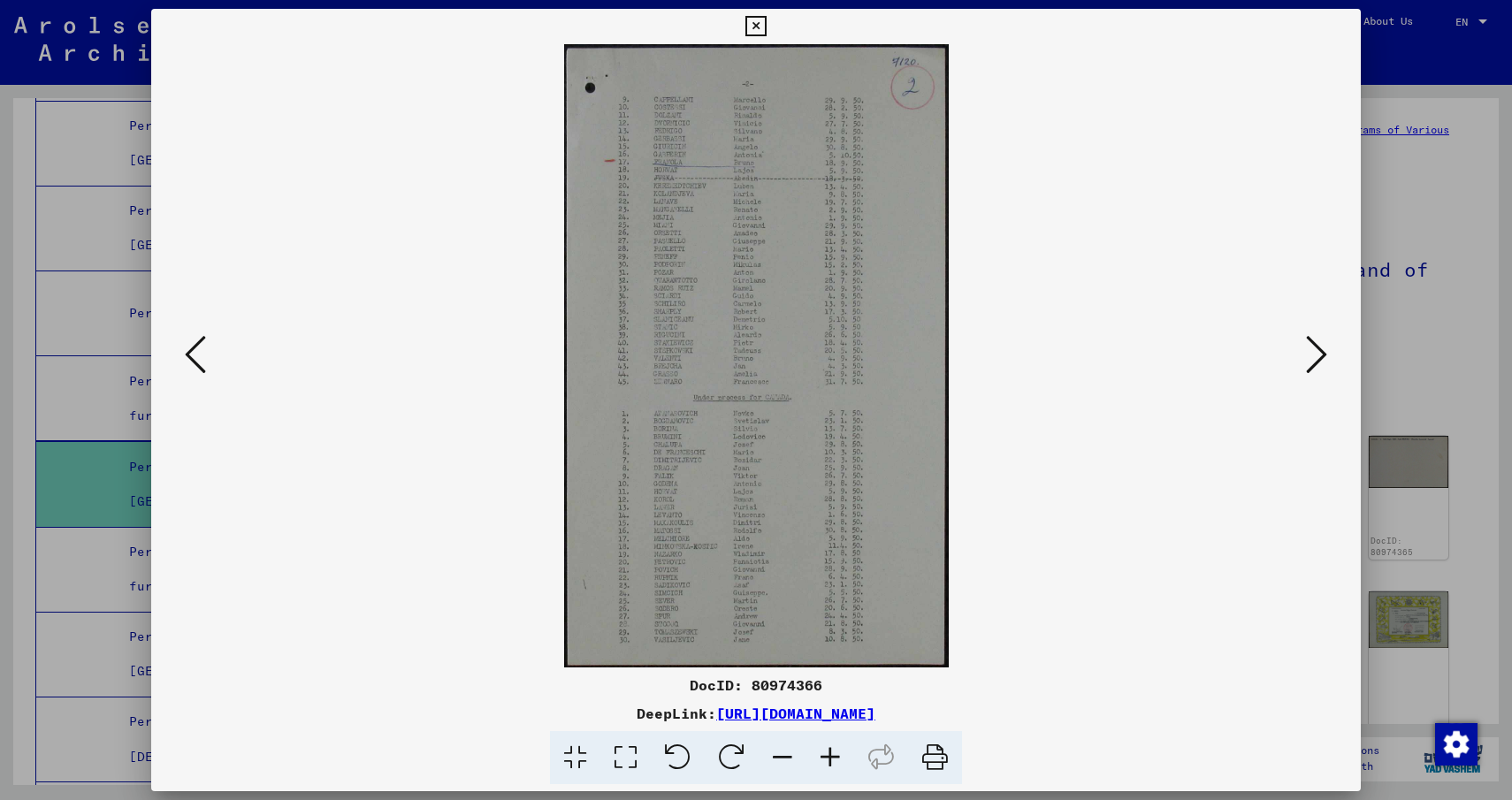
drag, startPoint x: 940, startPoint y: 760, endPoint x: 1140, endPoint y: 620, distance: 244.1
click at [940, 760] on icon at bounding box center [934, 757] width 54 height 54
click at [1316, 346] on icon at bounding box center [1316, 354] width 21 height 43
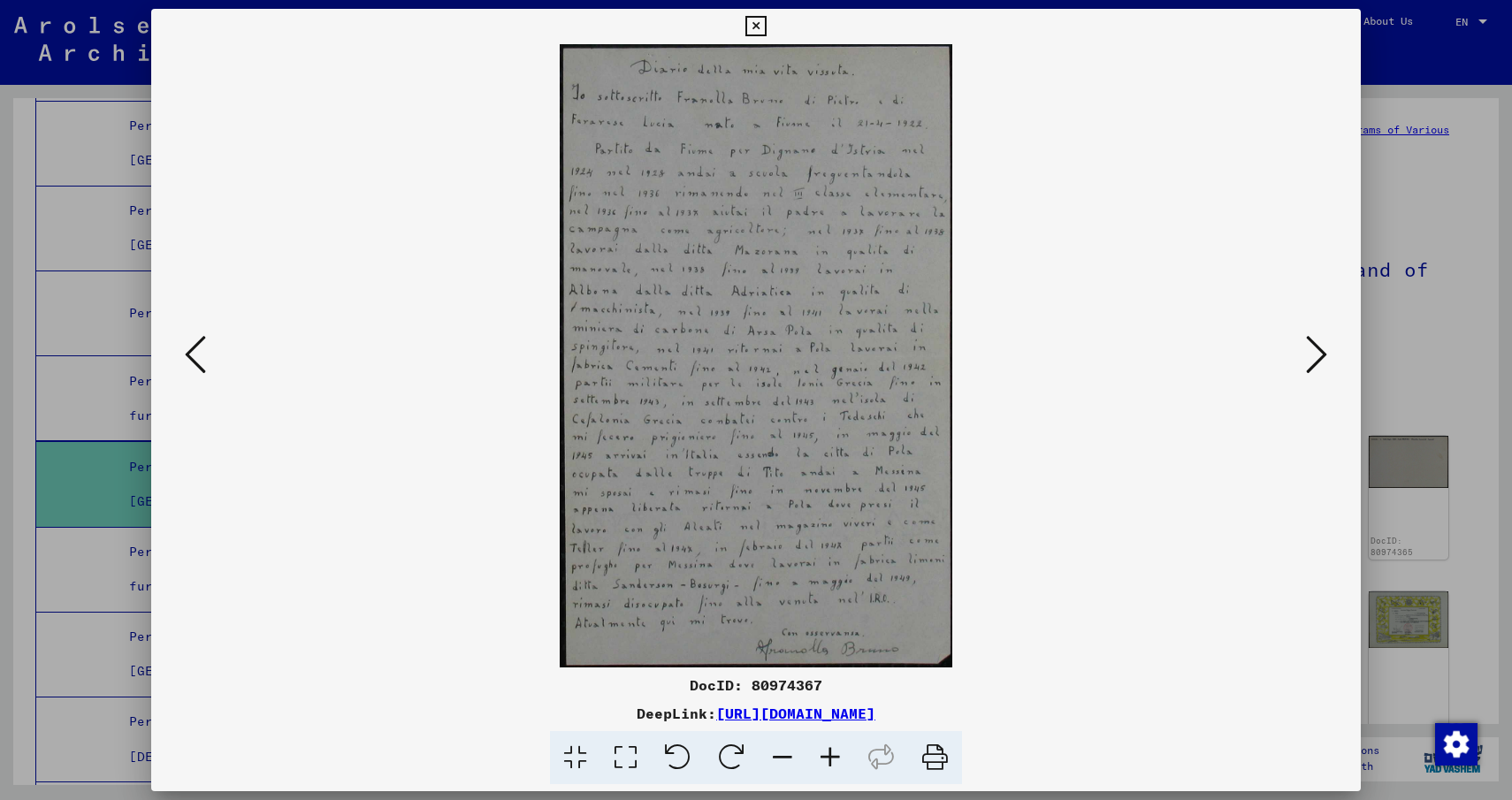
click at [932, 753] on icon at bounding box center [934, 757] width 54 height 54
click at [1326, 353] on icon at bounding box center [1316, 354] width 21 height 43
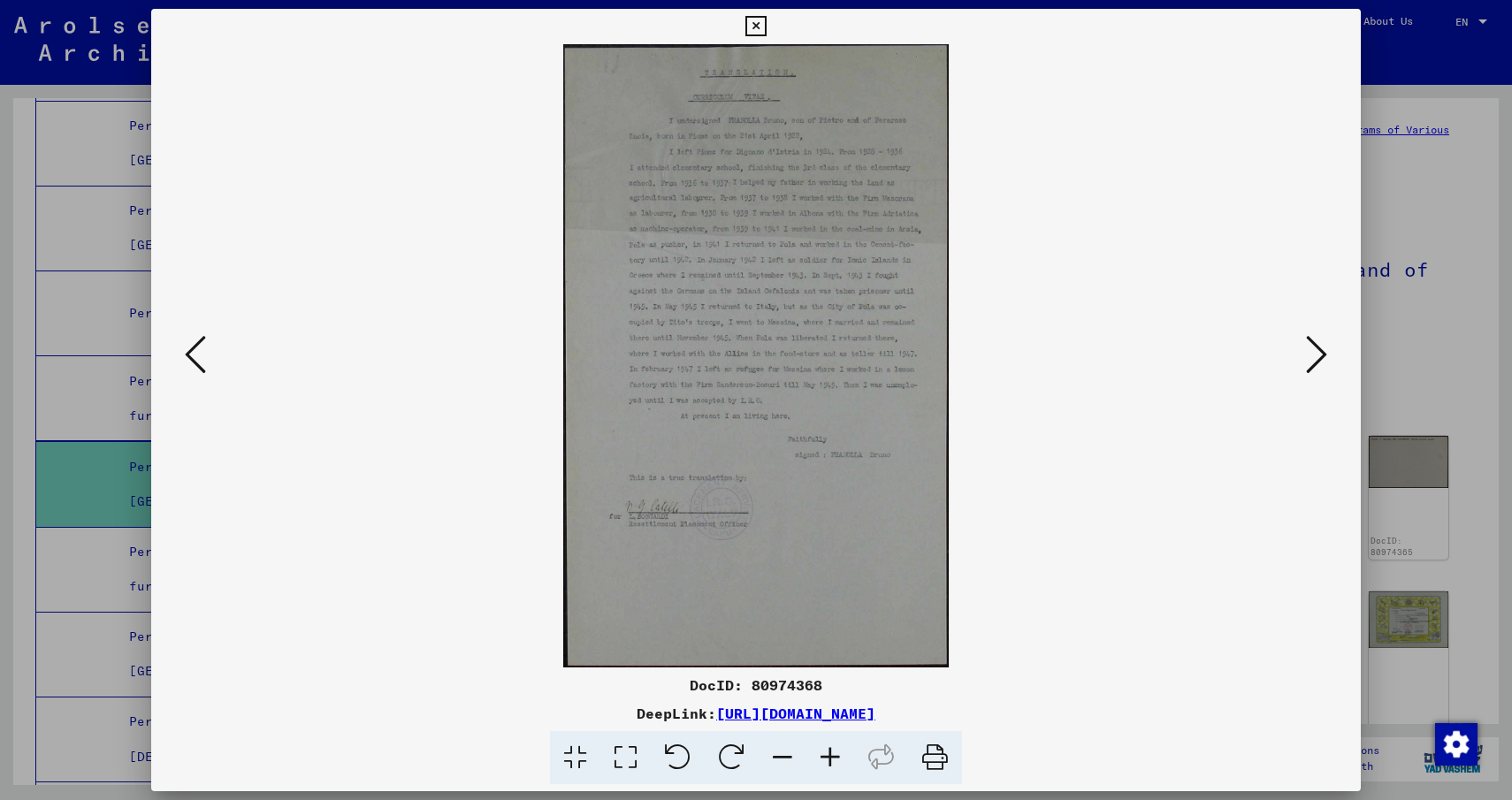
click at [946, 753] on icon at bounding box center [934, 757] width 54 height 54
click at [1310, 363] on icon at bounding box center [1316, 354] width 21 height 43
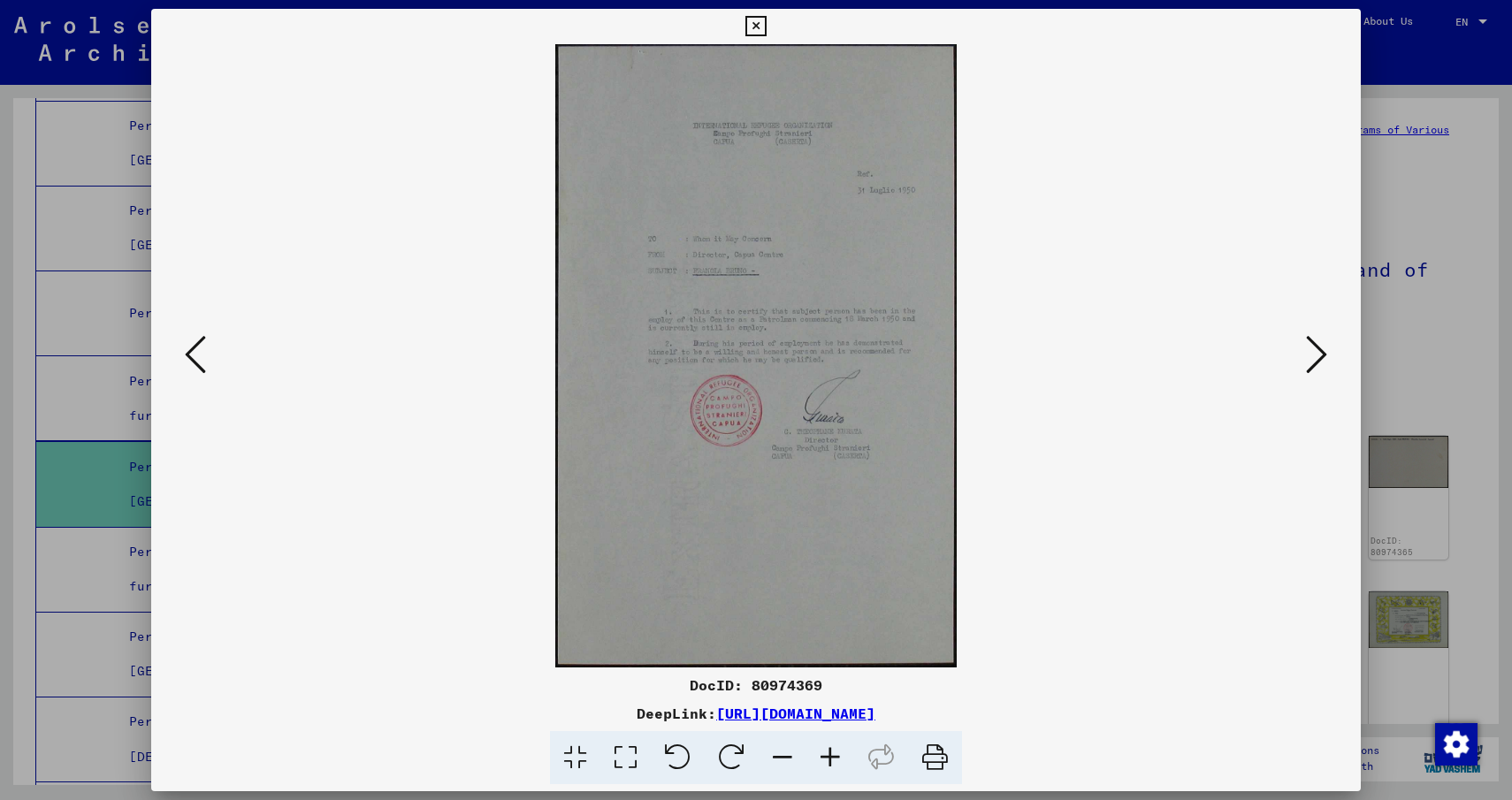
click at [920, 757] on icon at bounding box center [934, 757] width 54 height 54
drag, startPoint x: 942, startPoint y: 765, endPoint x: 1143, endPoint y: 601, distance: 259.4
click at [943, 765] on icon at bounding box center [934, 757] width 54 height 54
click at [1309, 358] on icon at bounding box center [1316, 354] width 21 height 43
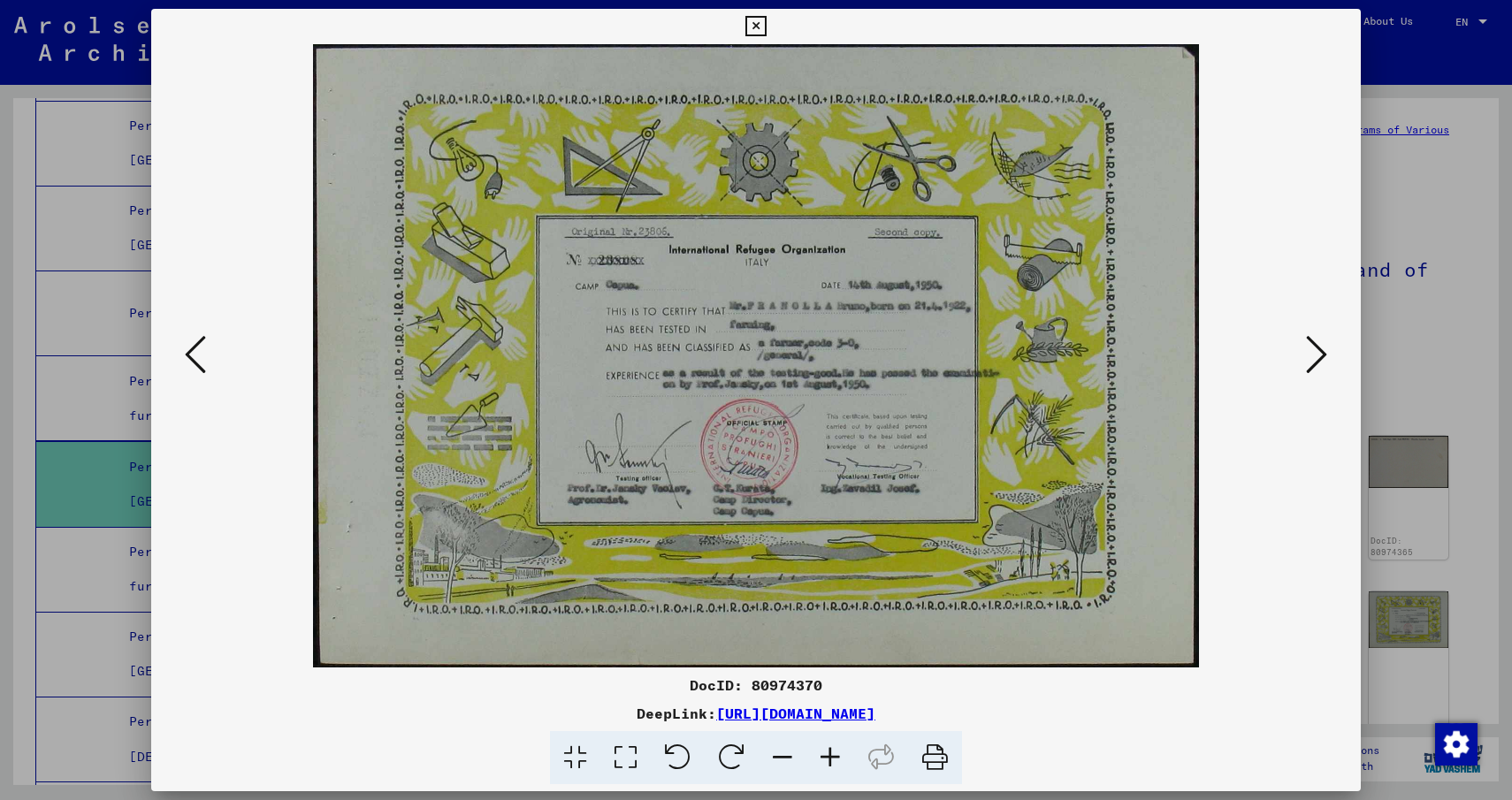
click at [935, 763] on icon at bounding box center [934, 757] width 54 height 54
click at [1307, 353] on icon at bounding box center [1316, 354] width 21 height 43
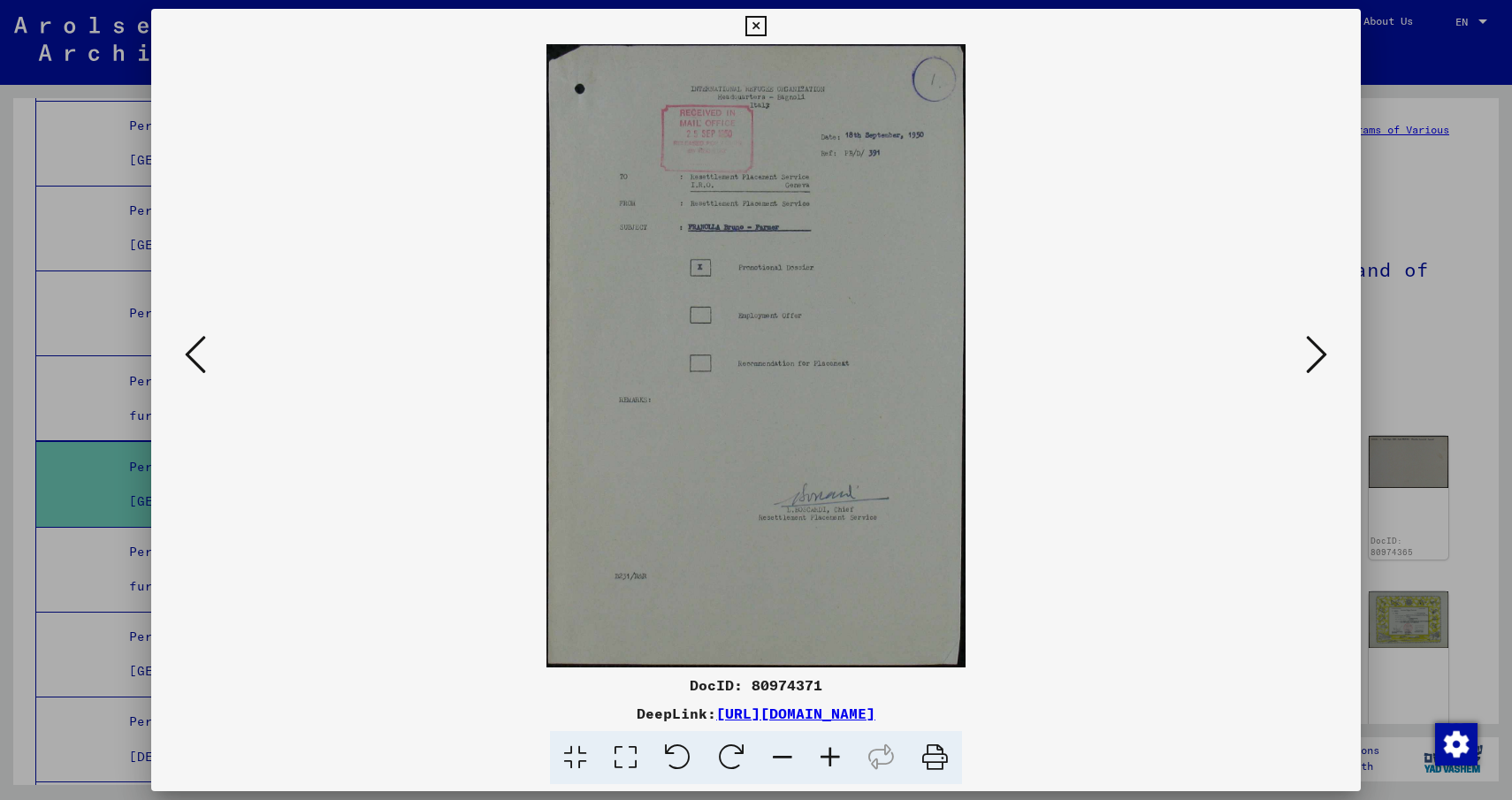
drag, startPoint x: 940, startPoint y: 749, endPoint x: 1139, endPoint y: 605, distance: 245.6
click at [941, 749] on icon at bounding box center [934, 757] width 54 height 54
click at [1312, 361] on icon at bounding box center [1316, 354] width 21 height 43
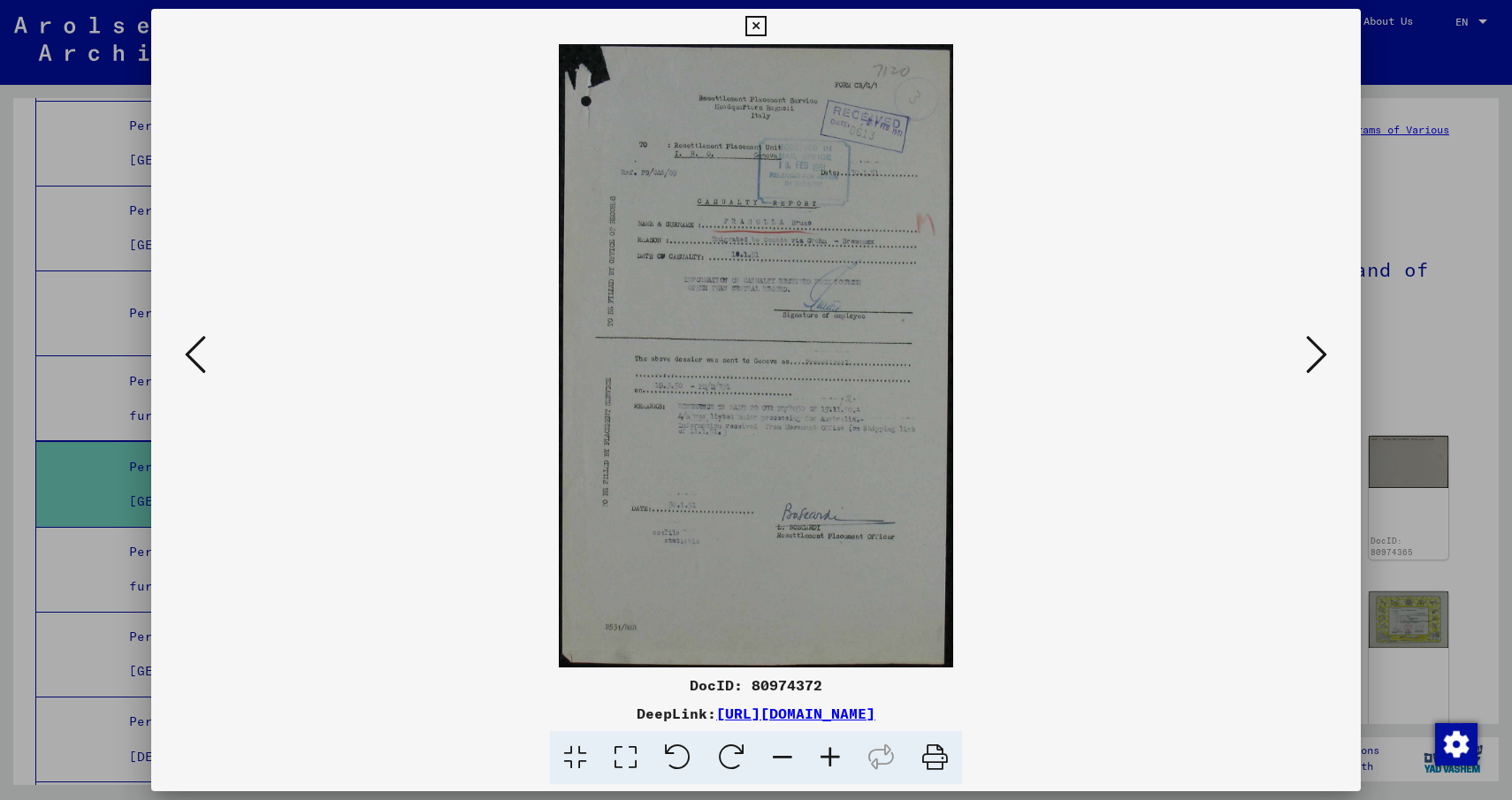
drag, startPoint x: 927, startPoint y: 755, endPoint x: 1129, endPoint y: 604, distance: 252.2
click at [927, 755] on icon at bounding box center [934, 757] width 54 height 54
click at [1294, 366] on img at bounding box center [756, 356] width 1089 height 623
click at [1322, 357] on icon at bounding box center [1316, 354] width 21 height 43
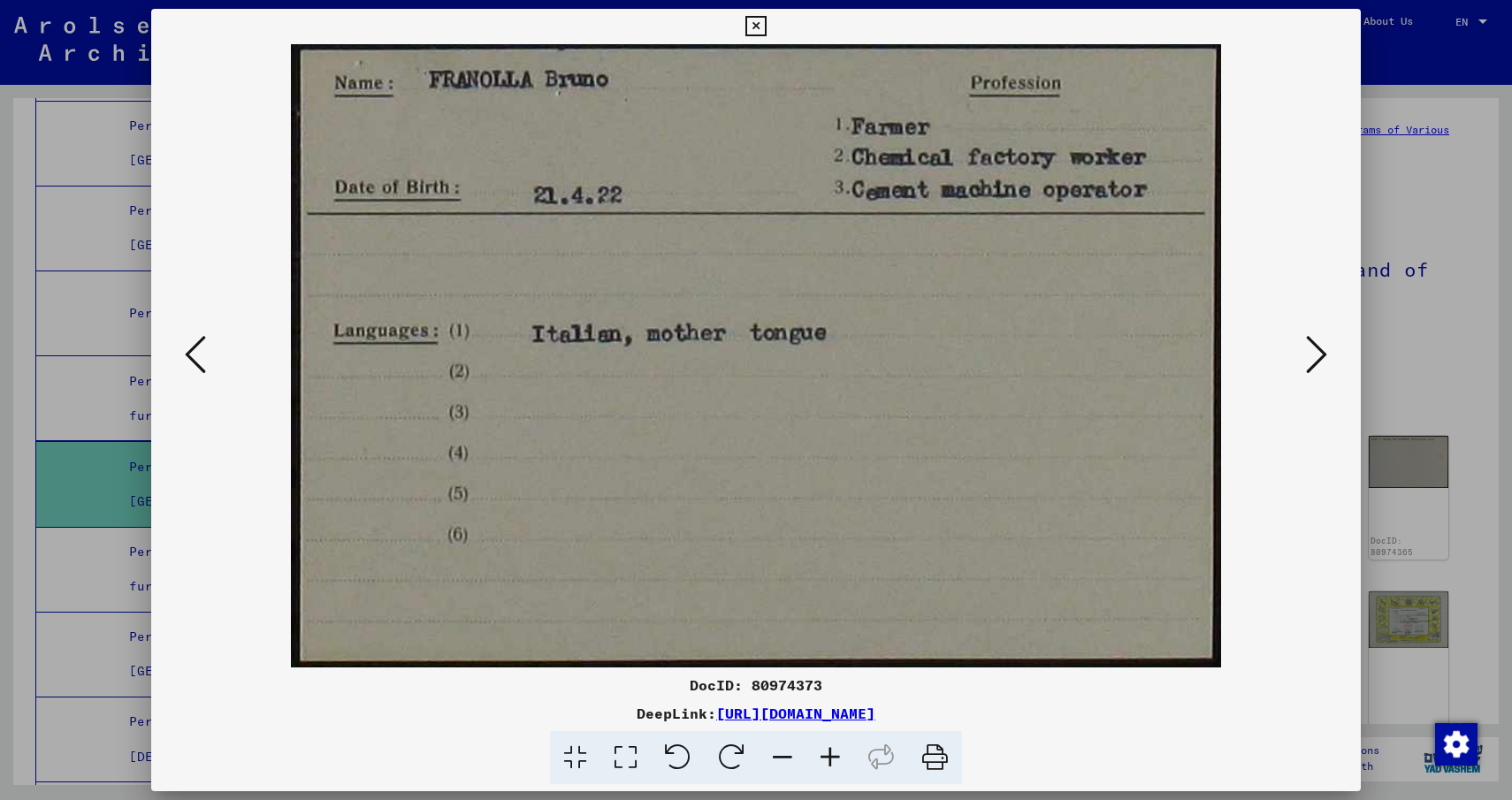
click at [941, 761] on icon at bounding box center [934, 757] width 54 height 54
click at [1307, 352] on icon at bounding box center [1316, 354] width 21 height 43
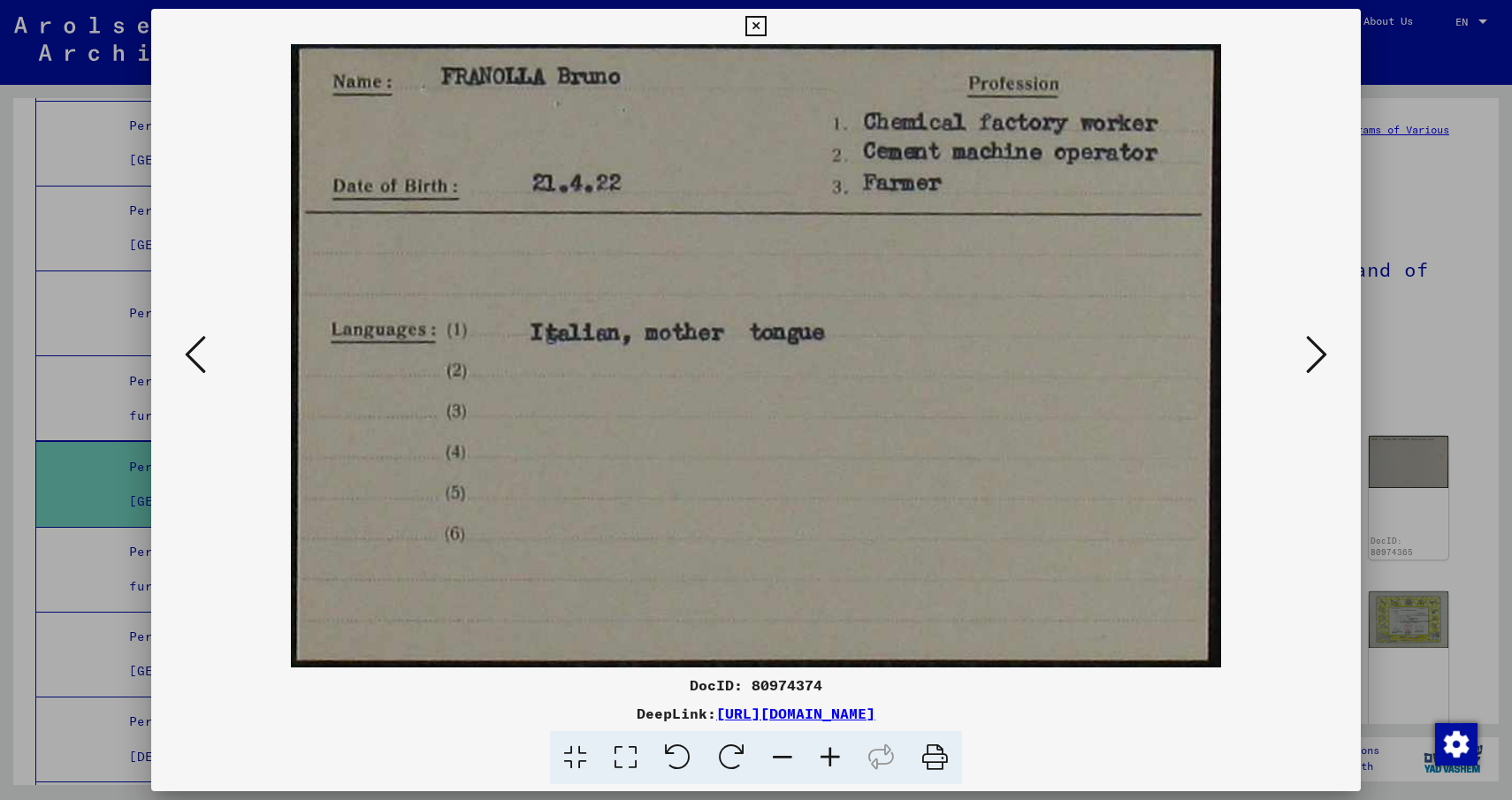
drag, startPoint x: 927, startPoint y: 763, endPoint x: 1144, endPoint y: 602, distance: 270.2
click at [927, 763] on icon at bounding box center [934, 757] width 54 height 54
click at [1304, 337] on button at bounding box center [1316, 355] width 32 height 50
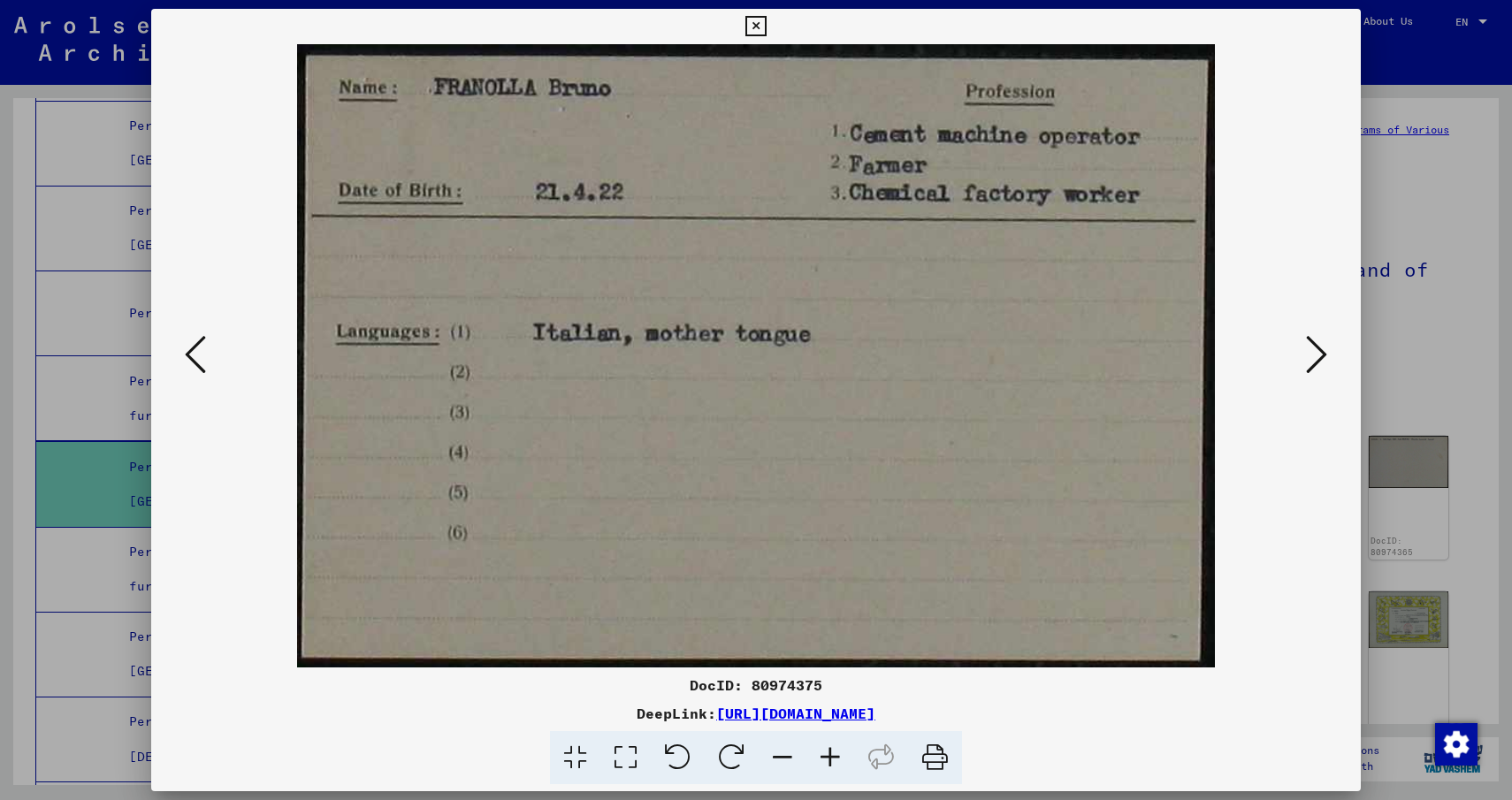
drag, startPoint x: 921, startPoint y: 757, endPoint x: 1140, endPoint y: 596, distance: 271.8
click at [921, 757] on icon at bounding box center [934, 757] width 54 height 54
click at [1315, 363] on icon at bounding box center [1316, 354] width 21 height 43
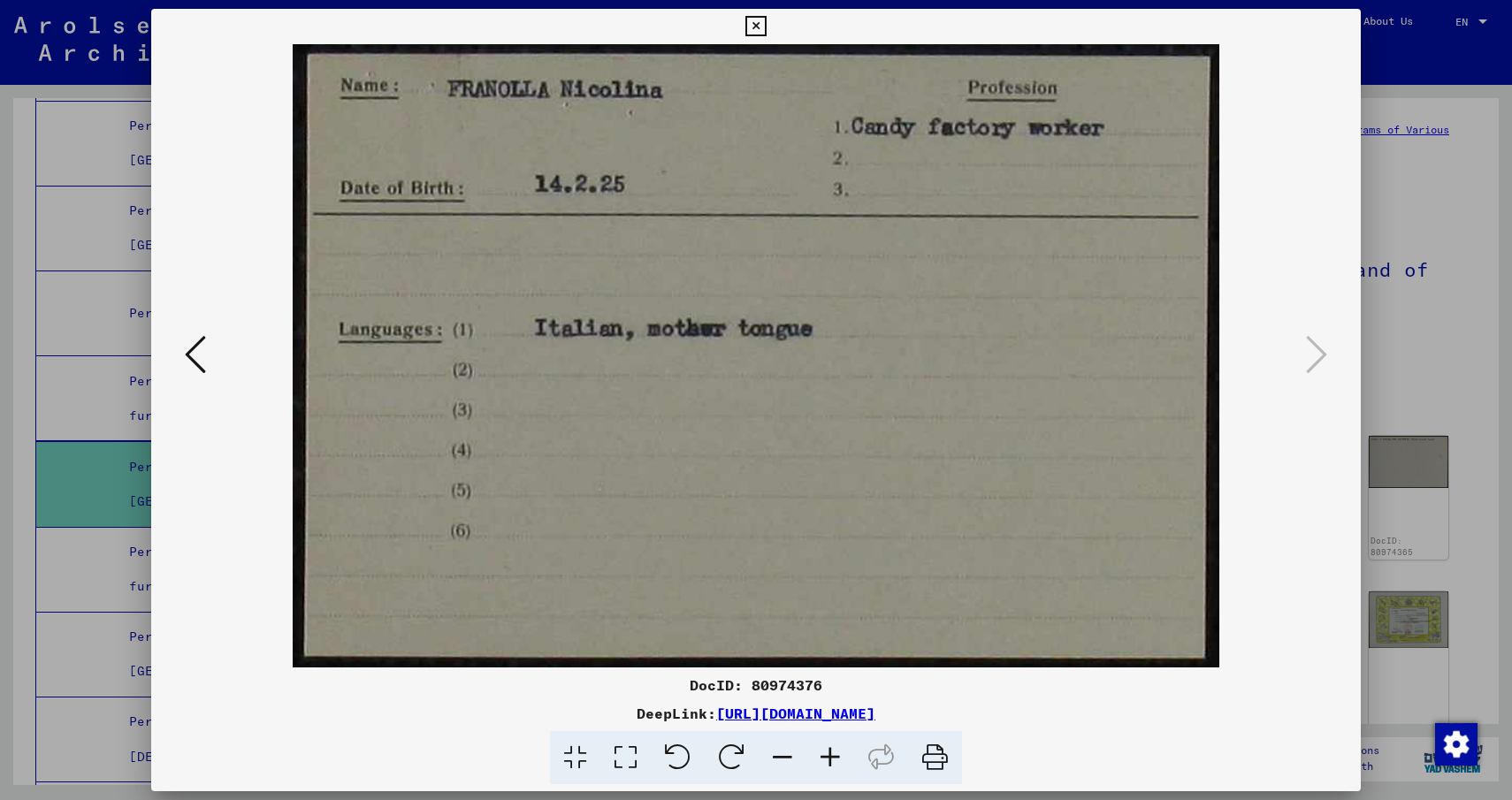
click at [942, 753] on icon at bounding box center [934, 757] width 54 height 54
drag, startPoint x: 727, startPoint y: 227, endPoint x: 759, endPoint y: 23, distance: 206.5
click at [759, 23] on icon at bounding box center [755, 27] width 20 height 21
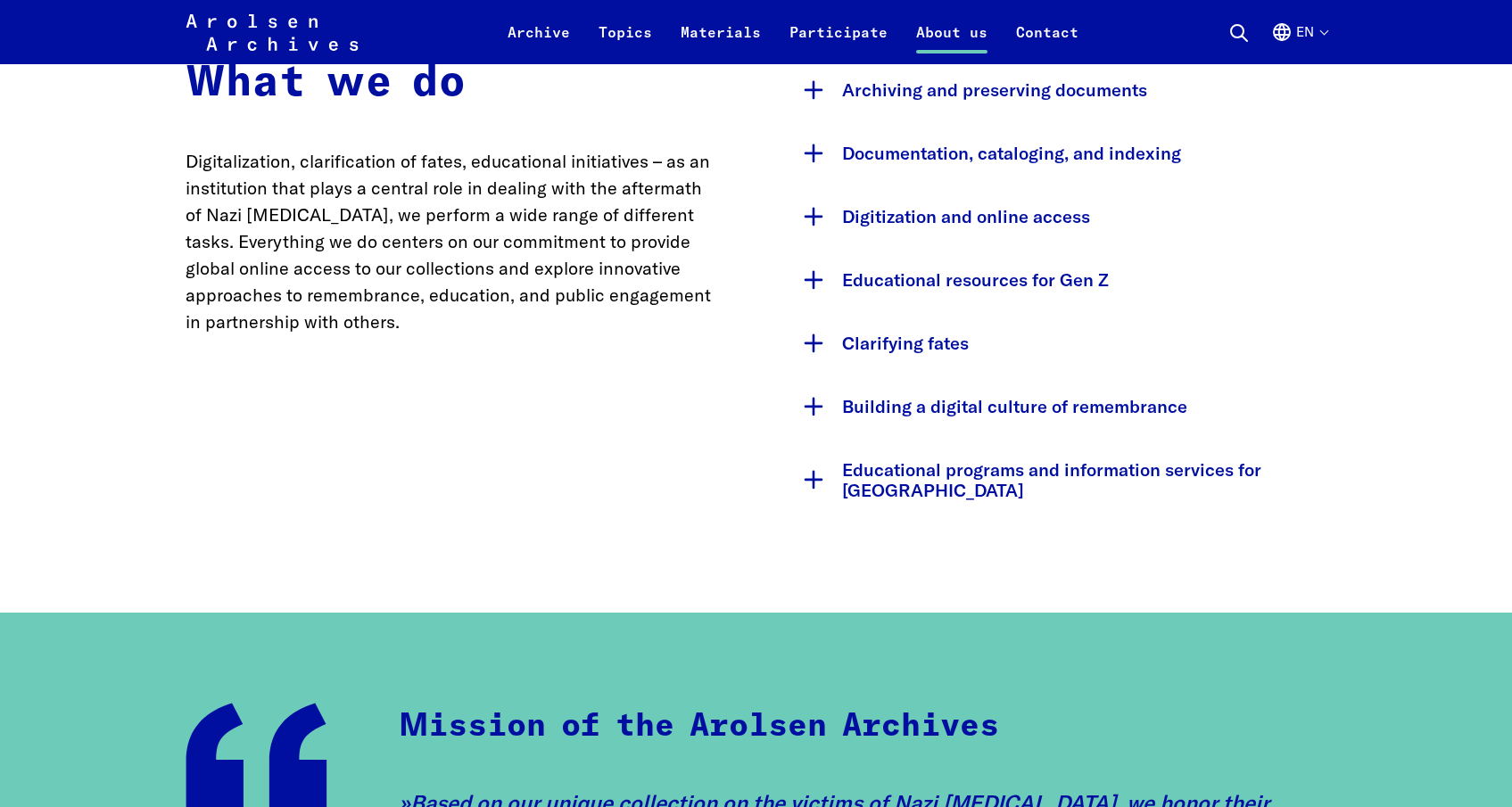
scroll to position [1604, 0]
